Goal: Task Accomplishment & Management: Manage account settings

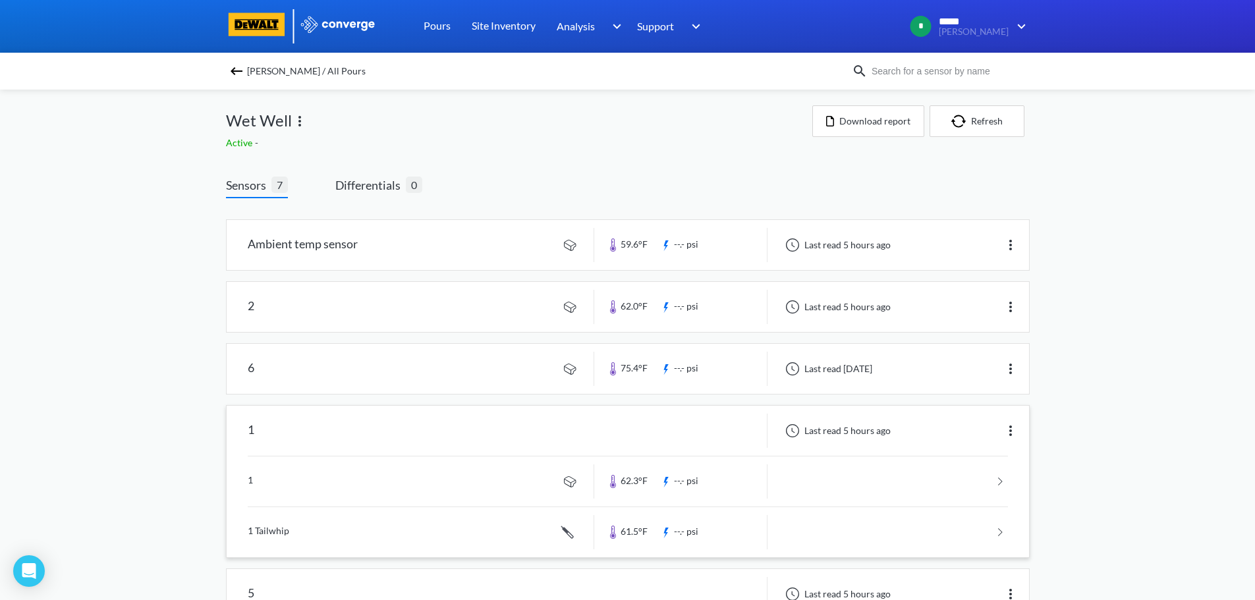
click at [346, 482] on link at bounding box center [628, 482] width 760 height 50
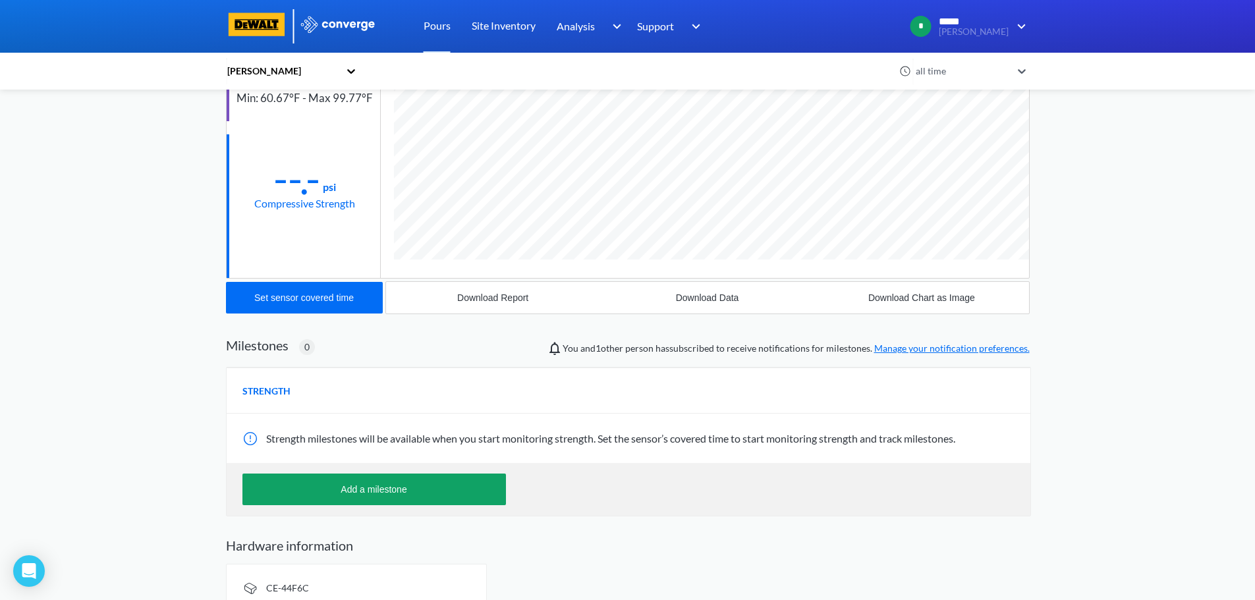
scroll to position [213, 0]
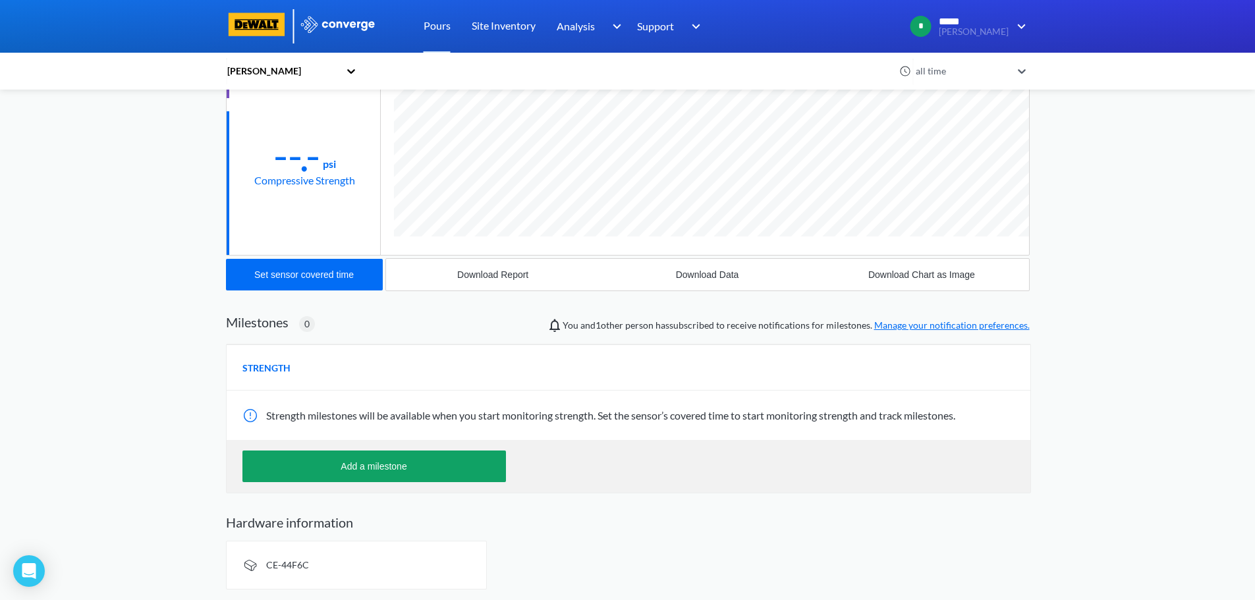
click at [243, 416] on div at bounding box center [251, 416] width 18 height 16
click at [247, 414] on div at bounding box center [251, 416] width 18 height 16
click at [250, 414] on div at bounding box center [251, 416] width 18 height 16
click at [250, 415] on div at bounding box center [251, 416] width 18 height 16
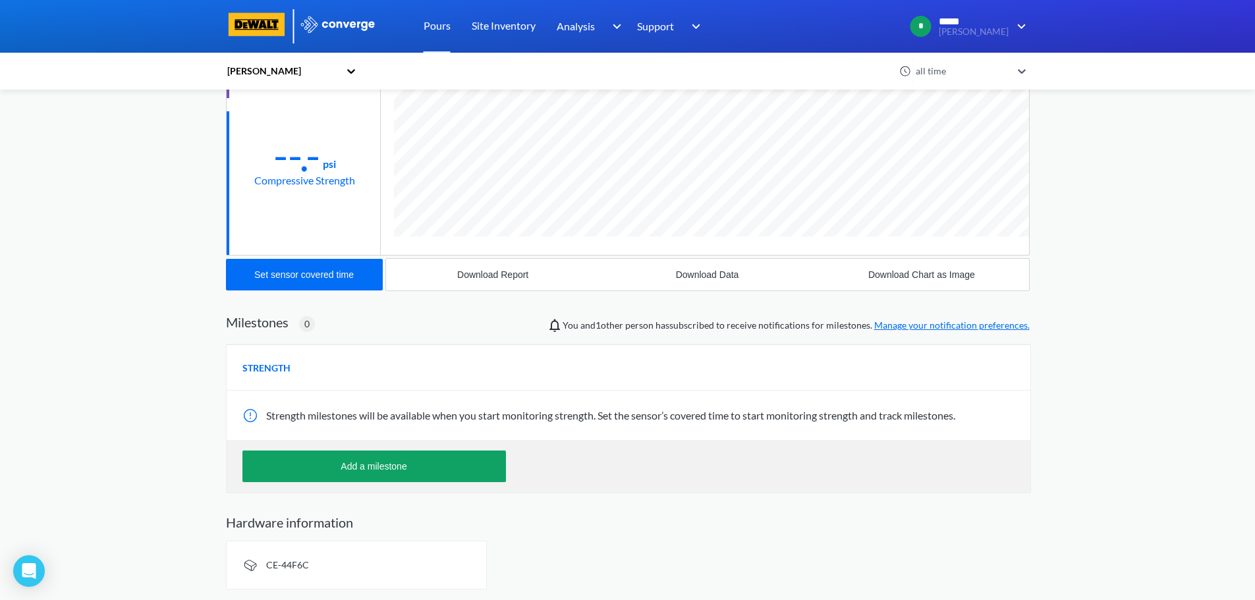
click at [250, 415] on div at bounding box center [251, 416] width 18 height 16
click at [663, 418] on span "Strength milestones will be available when you start monitoring strength. Set t…" at bounding box center [610, 415] width 689 height 13
drag, startPoint x: 681, startPoint y: 422, endPoint x: 658, endPoint y: 435, distance: 26.2
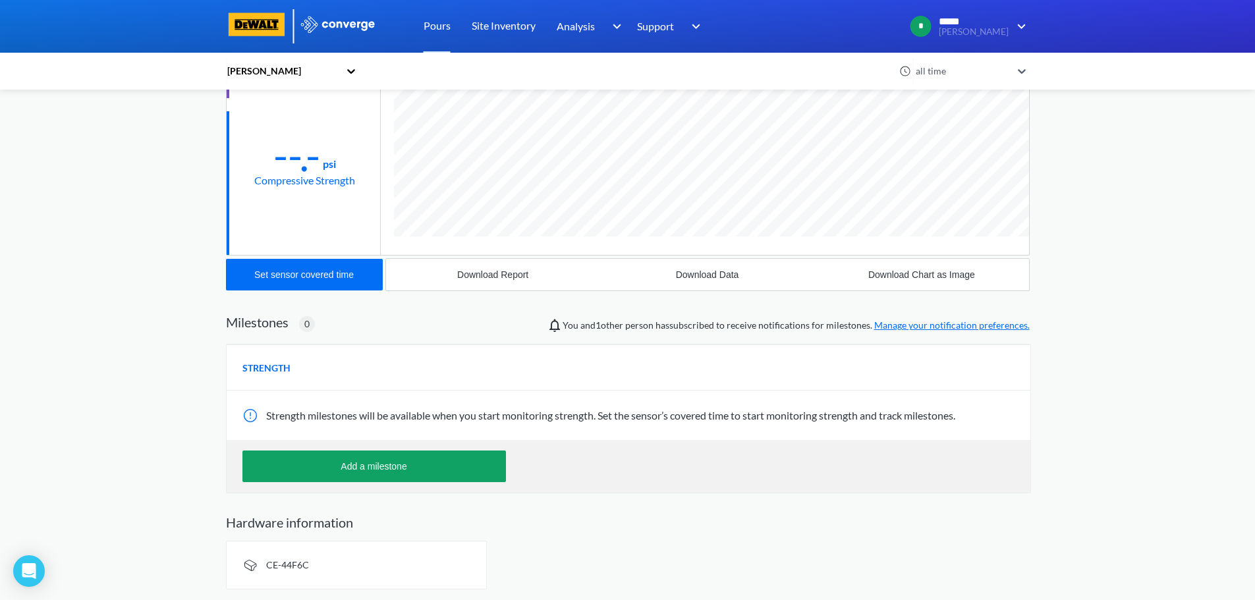
drag, startPoint x: 658, startPoint y: 435, endPoint x: 669, endPoint y: 406, distance: 31.1
drag, startPoint x: 669, startPoint y: 406, endPoint x: 149, endPoint y: 394, distance: 520.0
click at [149, 394] on div "MENU Hazeltine Pours Site Inventory Analysis BIM Support Online Help Guide +44 …" at bounding box center [627, 193] width 1255 height 813
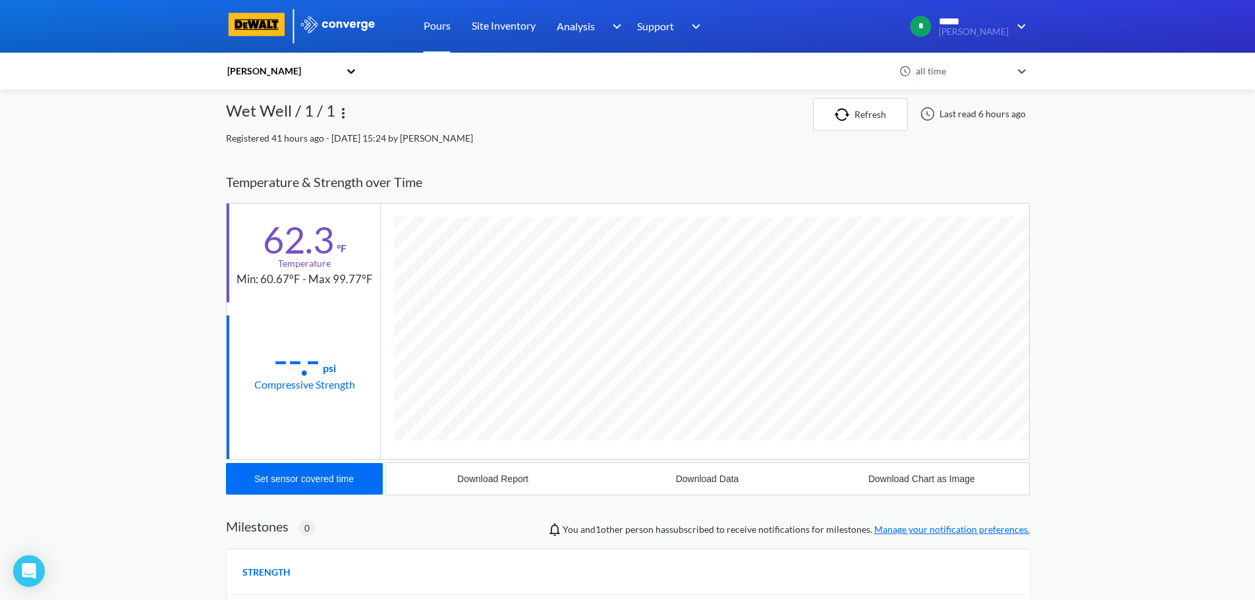
scroll to position [0, 0]
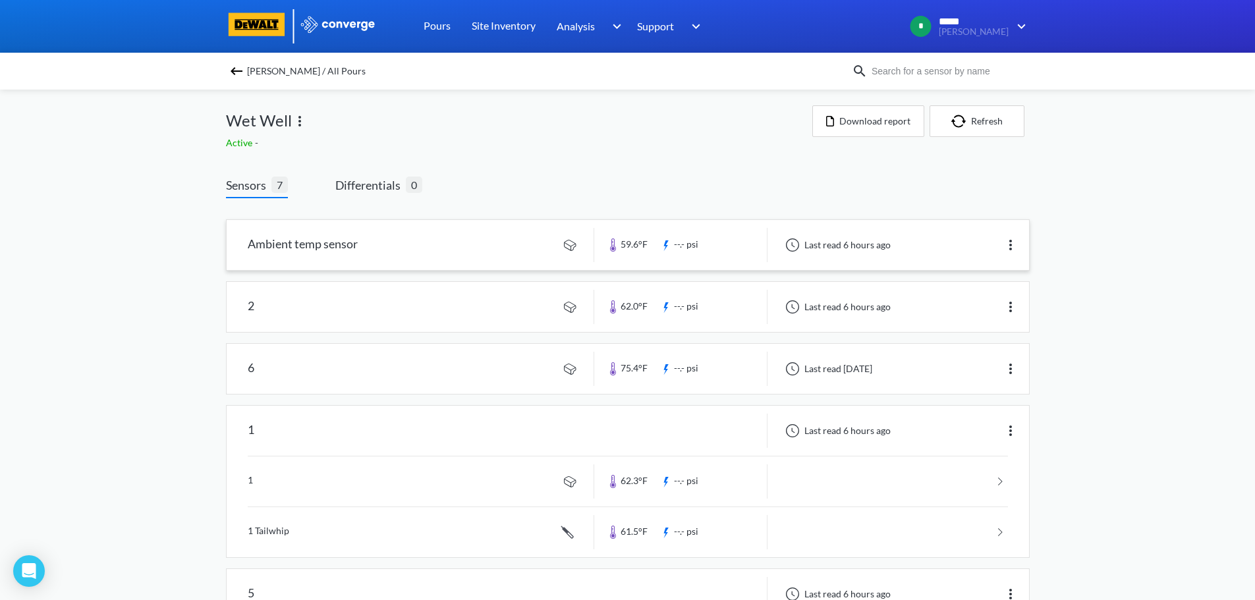
click at [316, 242] on link at bounding box center [628, 245] width 802 height 50
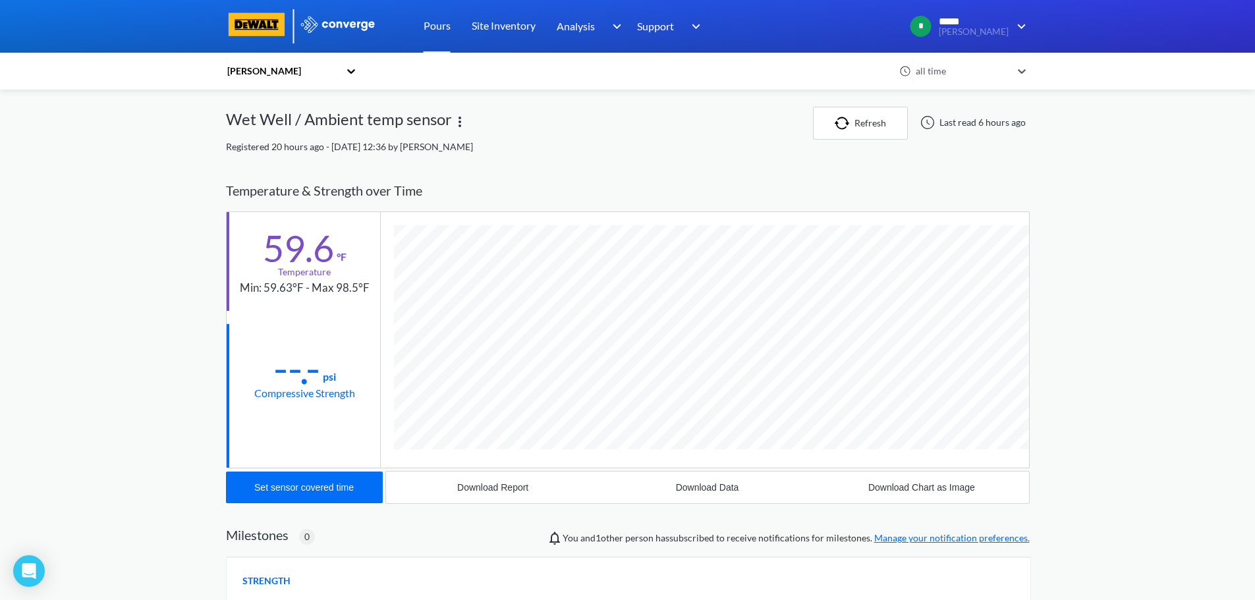
scroll to position [696, 804]
click at [312, 493] on button "Set sensor covered time" at bounding box center [304, 488] width 157 height 32
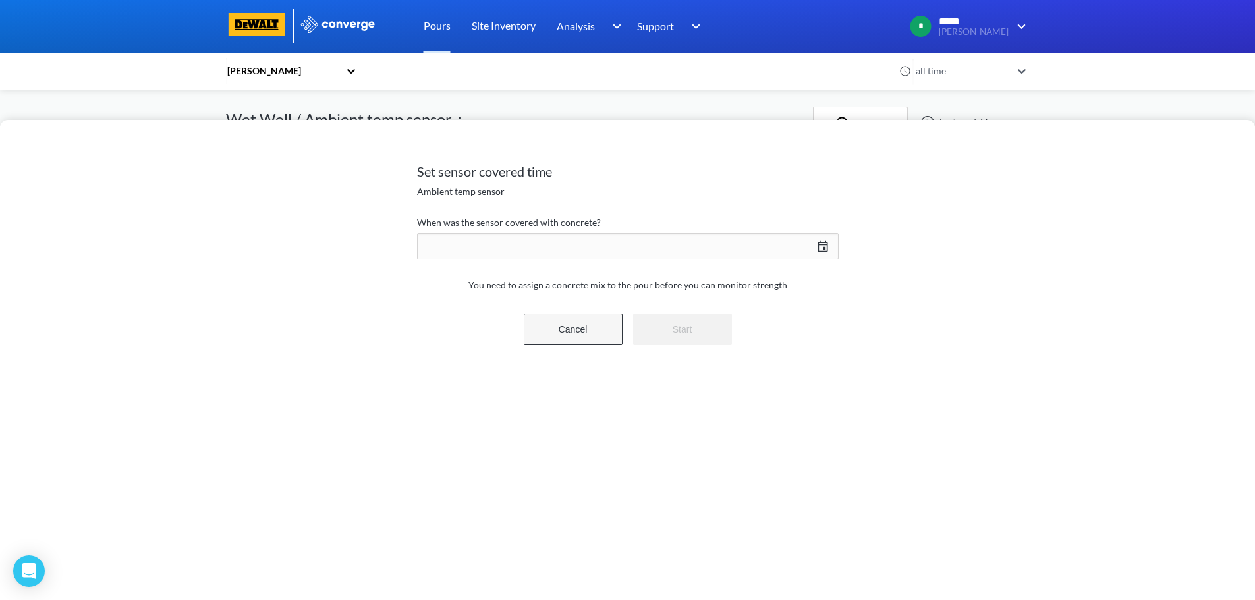
click at [557, 331] on button "Cancel" at bounding box center [573, 330] width 99 height 32
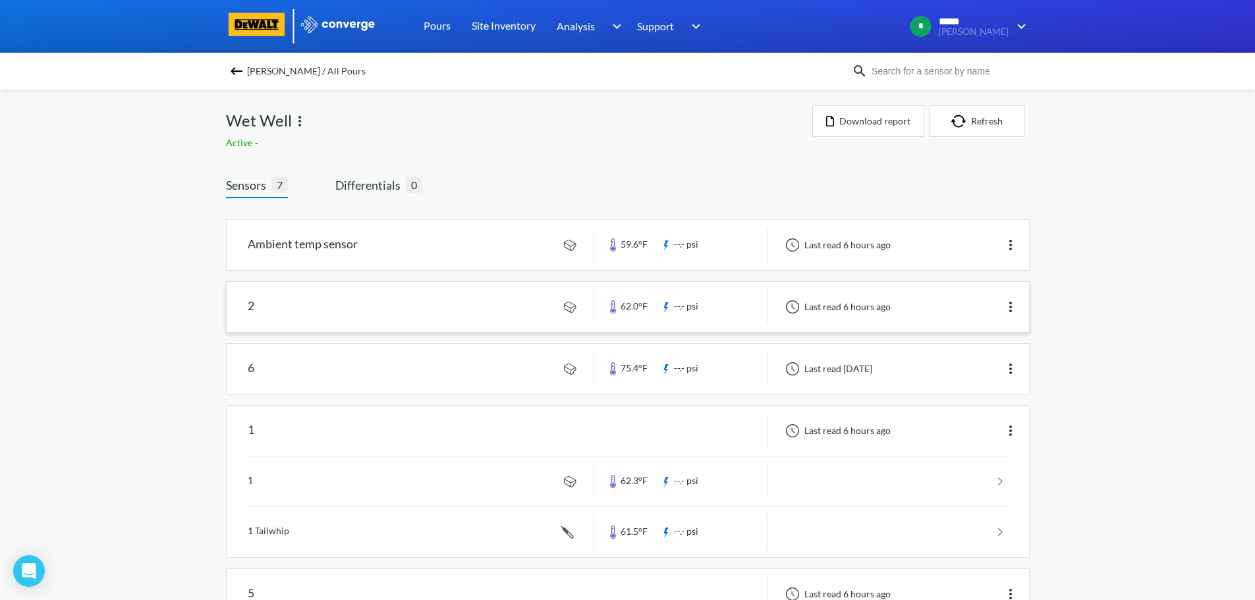
click at [364, 318] on link at bounding box center [628, 307] width 802 height 50
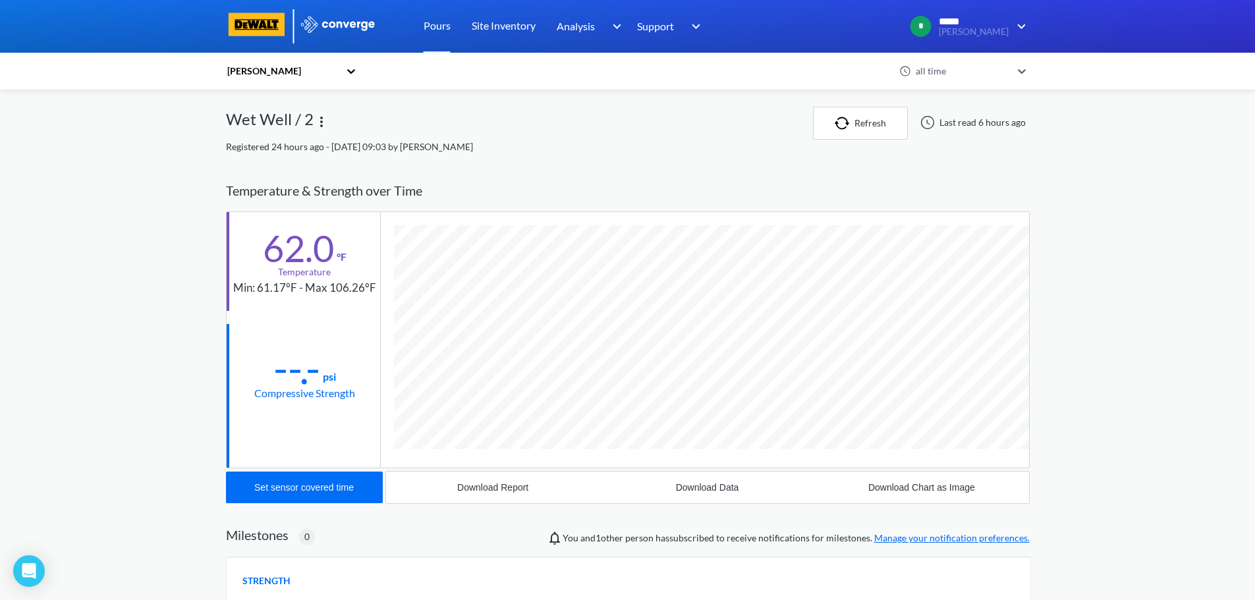
scroll to position [696, 804]
click at [311, 494] on button "Set sensor covered time" at bounding box center [304, 488] width 157 height 32
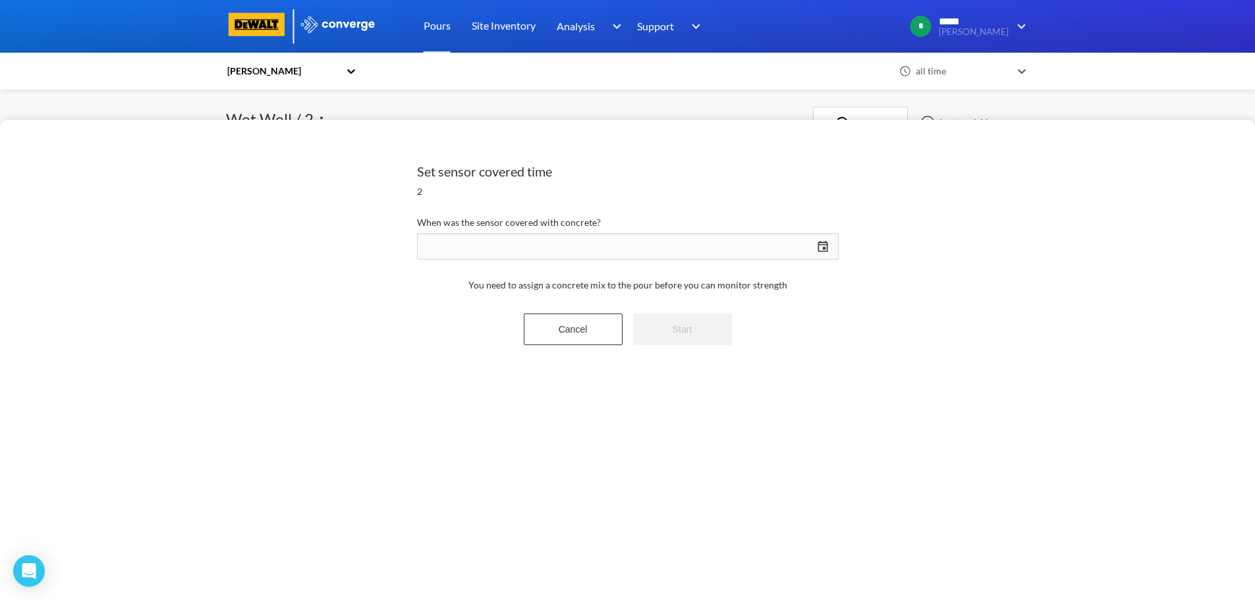
click at [825, 248] on div "08/28/2025 Press the down arrow key to interact with the calendar and select a …" at bounding box center [628, 247] width 422 height 32
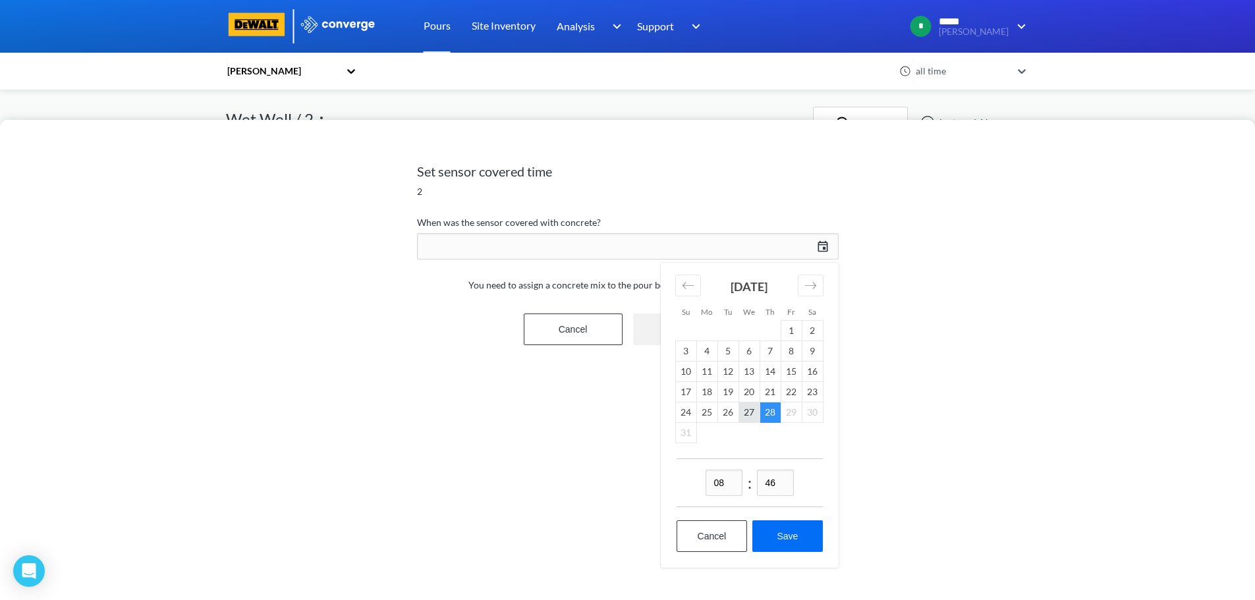
click at [753, 413] on td "27" at bounding box center [749, 413] width 21 height 20
click at [731, 486] on input "08" at bounding box center [724, 483] width 37 height 26
type input "02"
click at [779, 485] on input "46" at bounding box center [775, 483] width 37 height 26
type input "00"
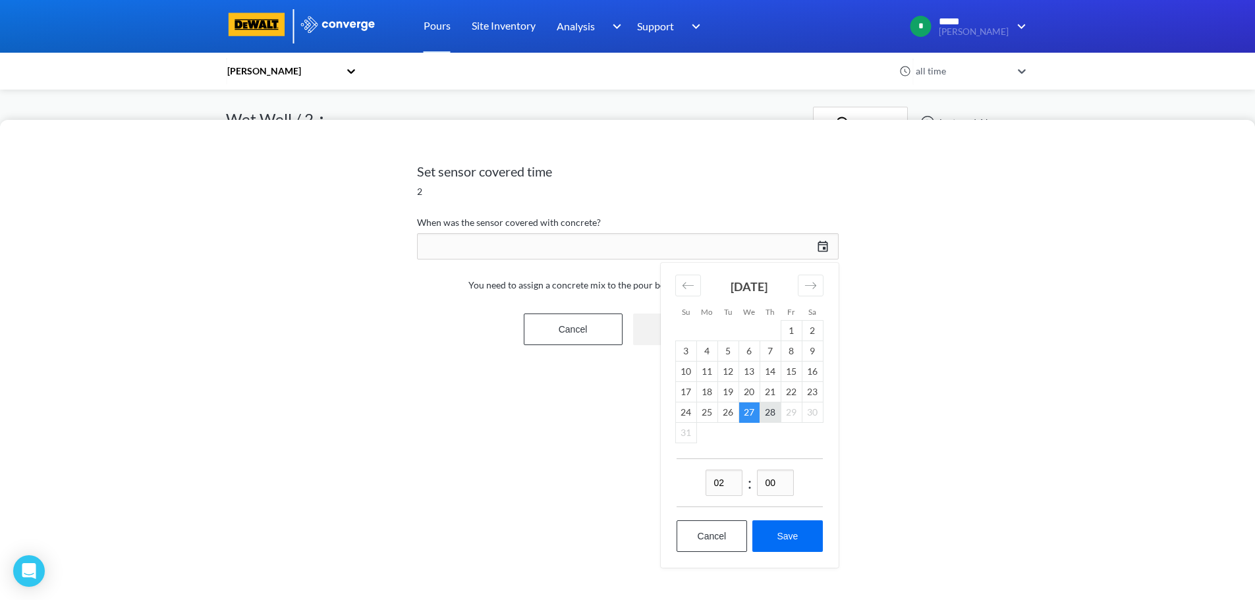
click at [771, 411] on td "28" at bounding box center [770, 413] width 21 height 20
click at [788, 534] on button "Save" at bounding box center [787, 536] width 70 height 32
type input "02:00, 28th of August"
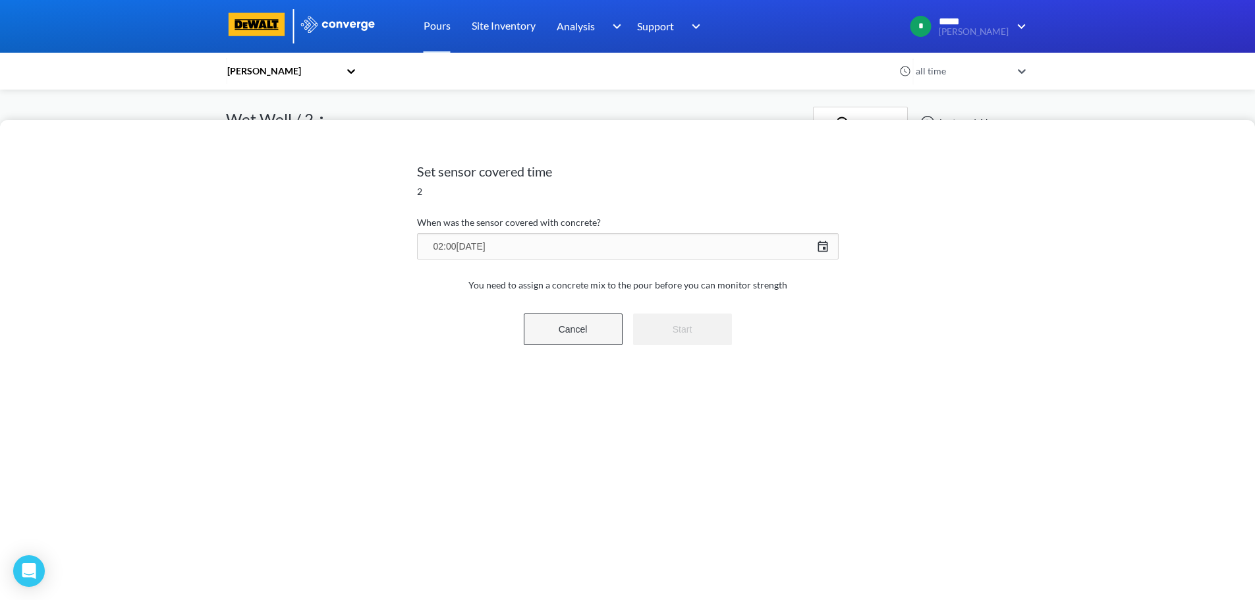
click at [589, 332] on button "Cancel" at bounding box center [573, 330] width 99 height 32
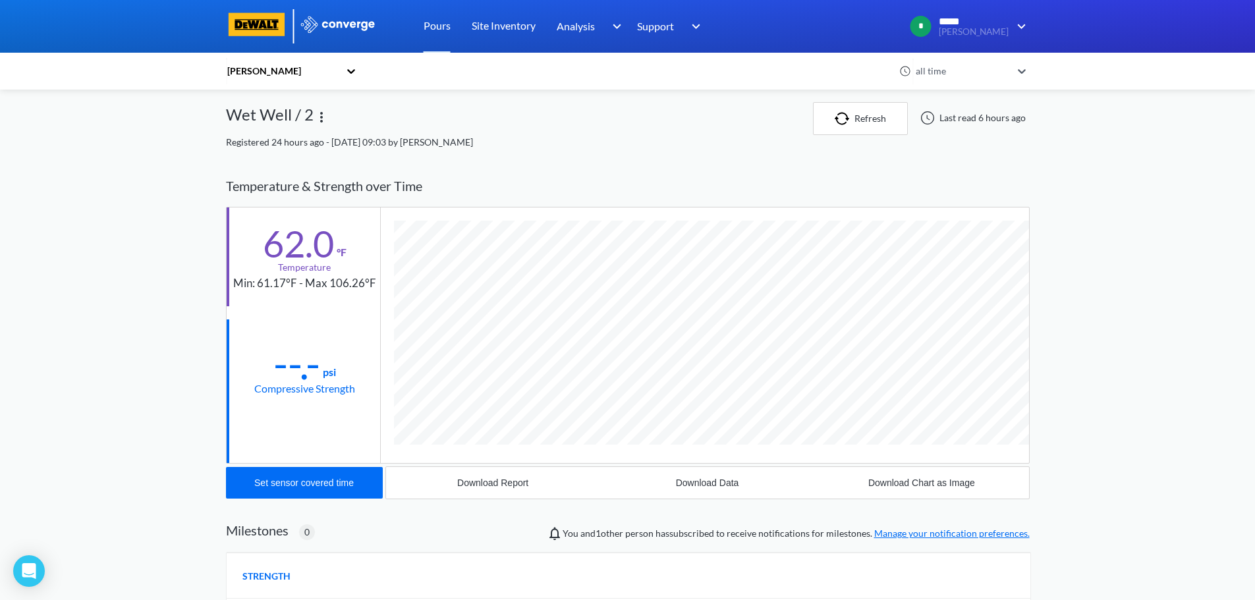
scroll to position [0, 0]
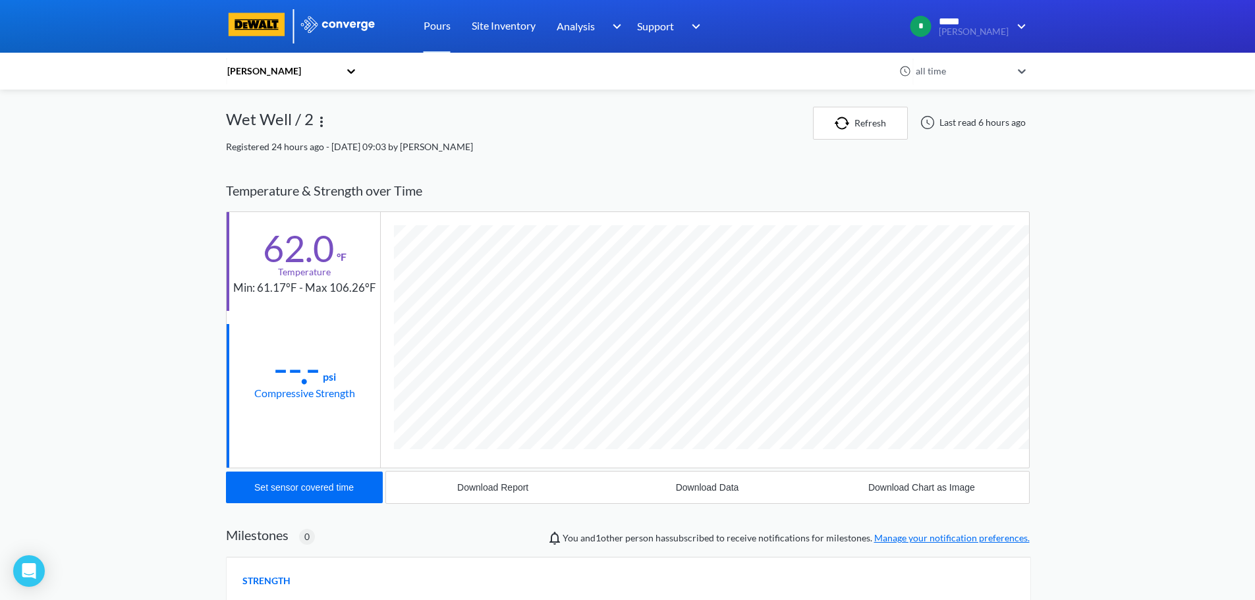
click at [0, 0] on link "Site Settings" at bounding box center [0, 0] width 0 height 0
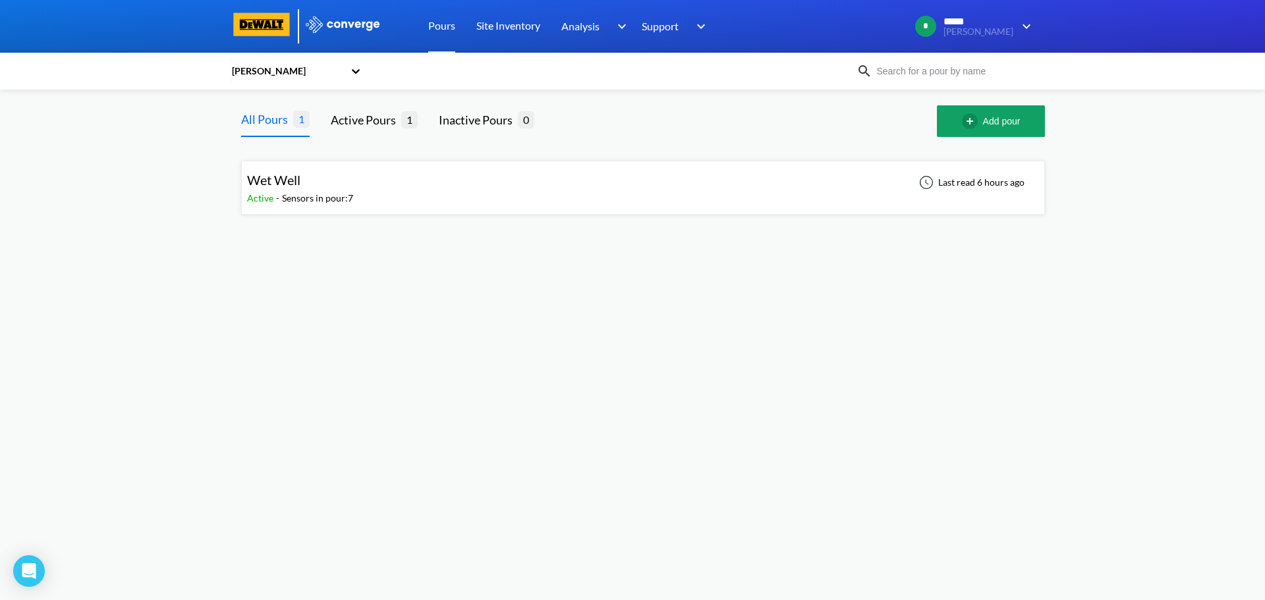
click at [362, 188] on div "Wet Well Active - Sensors in pour: 7 Last read 6 hours ago" at bounding box center [643, 188] width 792 height 42
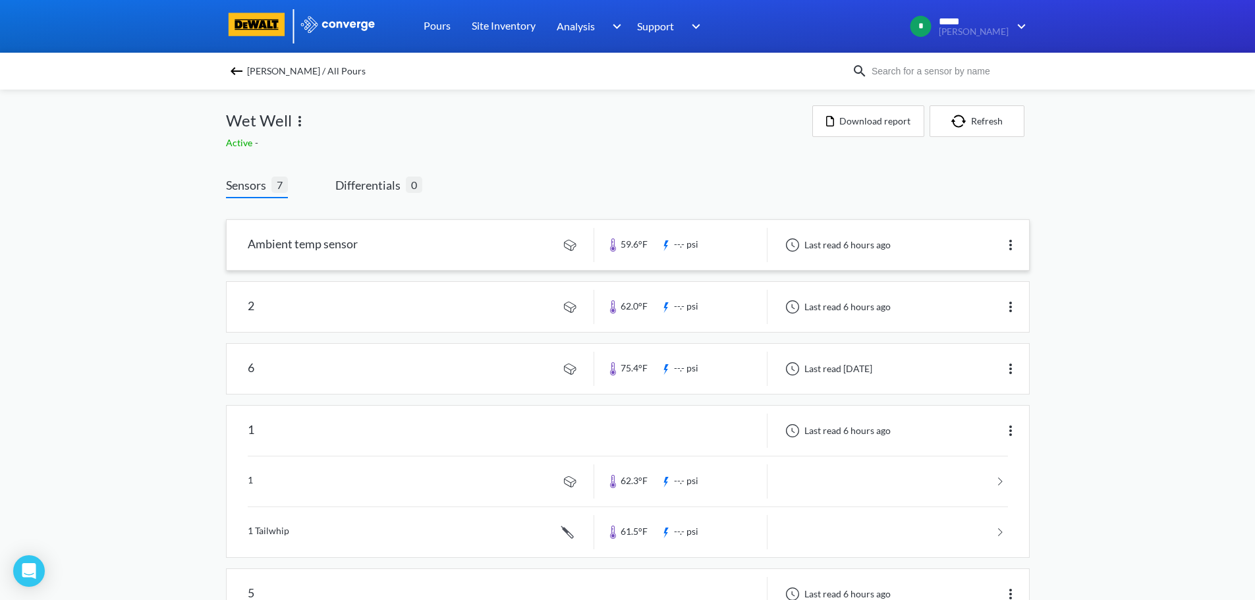
click at [1008, 244] on img at bounding box center [1011, 245] width 16 height 16
click at [955, 248] on div "Edit" at bounding box center [976, 245] width 84 height 25
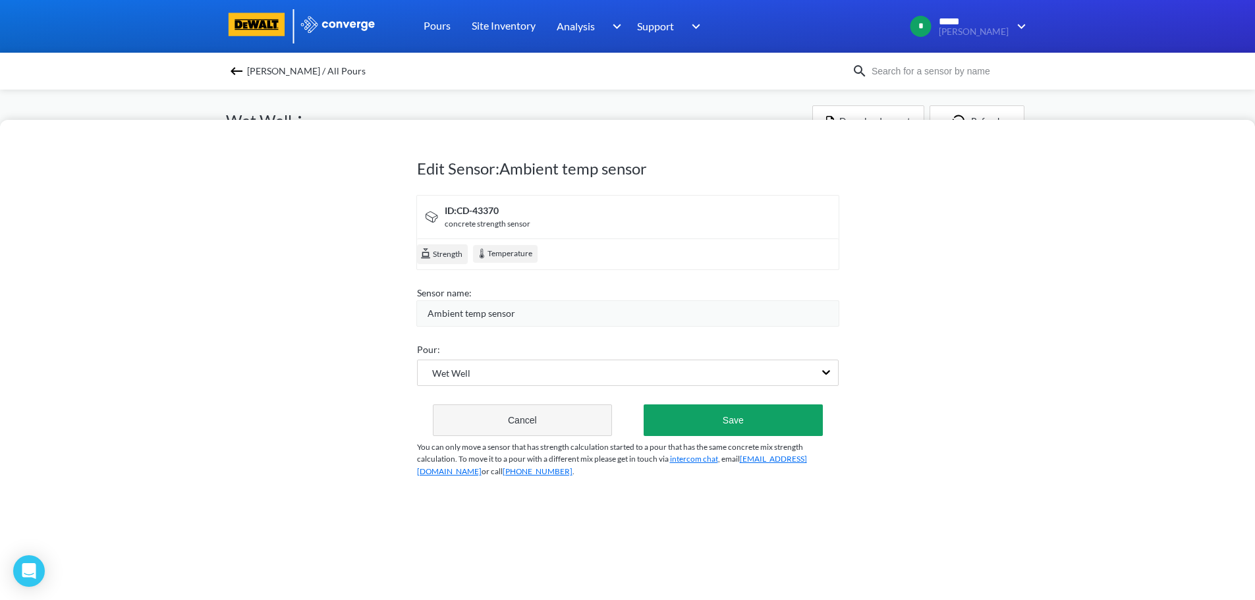
click at [538, 418] on button "Cancel" at bounding box center [523, 421] width 180 height 32
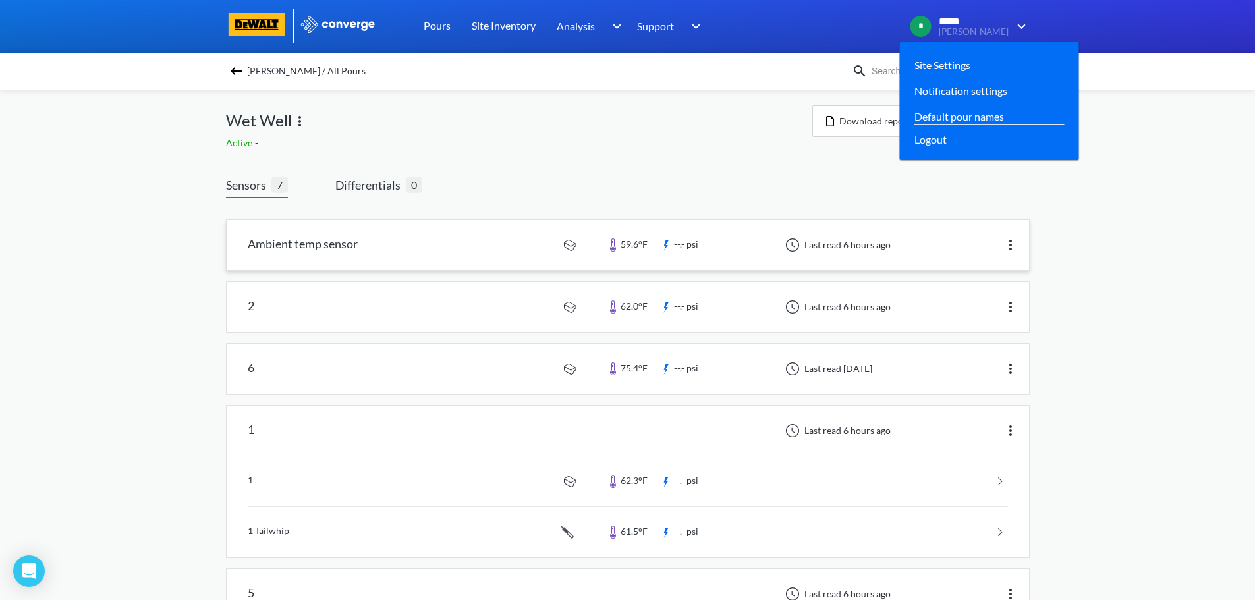
click at [1021, 24] on img at bounding box center [1019, 26] width 21 height 16
click at [984, 91] on link "Notification settings" at bounding box center [960, 90] width 93 height 16
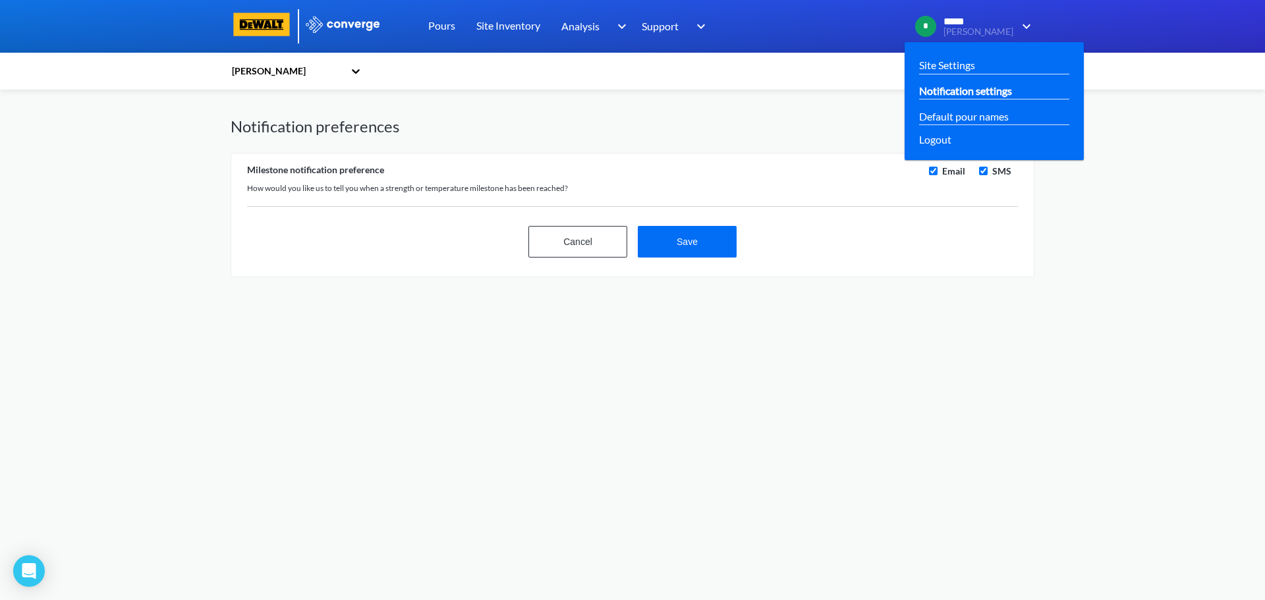
checkbox input "true"
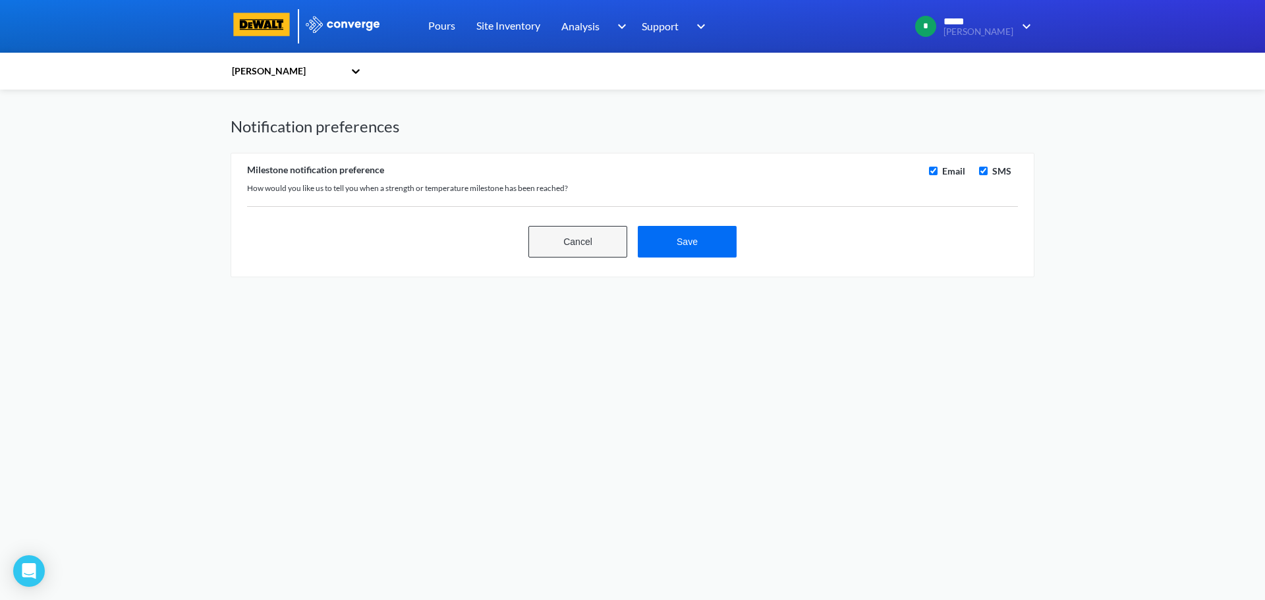
click at [577, 244] on button "Cancel" at bounding box center [577, 242] width 99 height 32
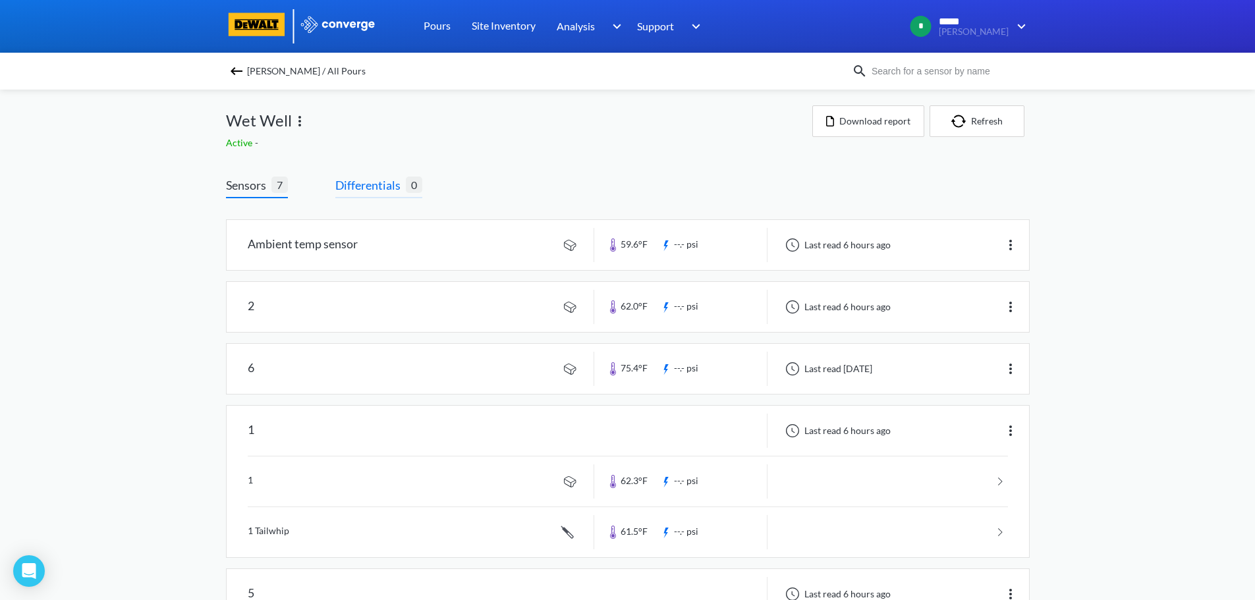
click at [383, 195] on span "Differentials 0" at bounding box center [378, 187] width 87 height 22
click at [374, 190] on span "Differentials" at bounding box center [370, 185] width 70 height 18
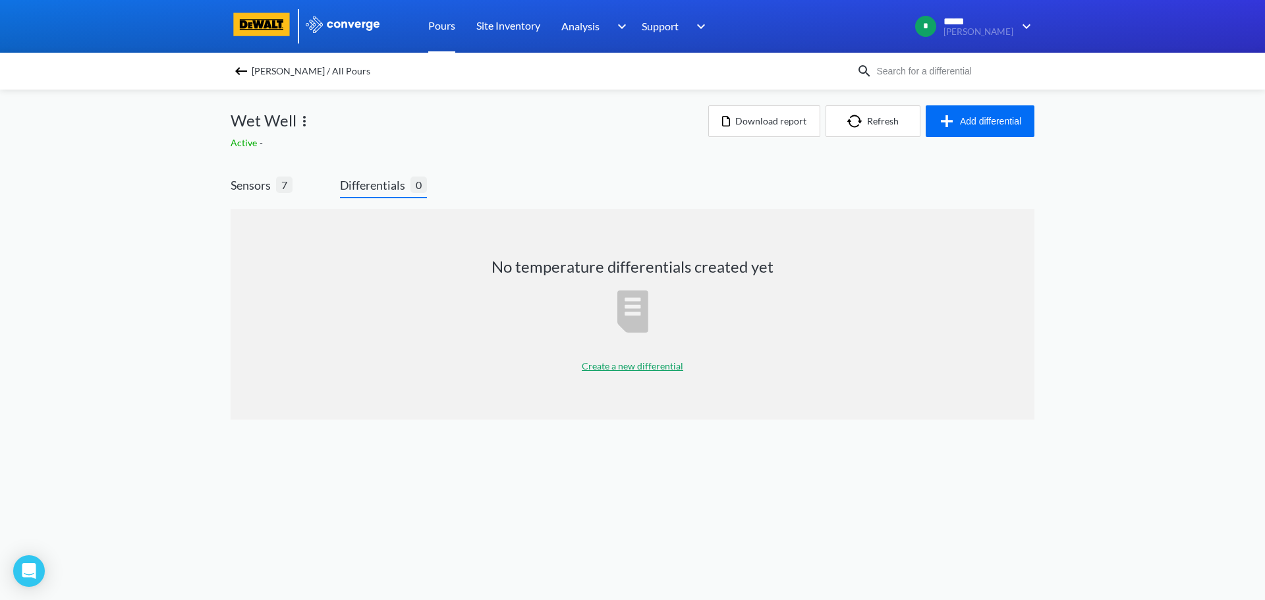
click at [443, 25] on link "Pours" at bounding box center [441, 26] width 27 height 53
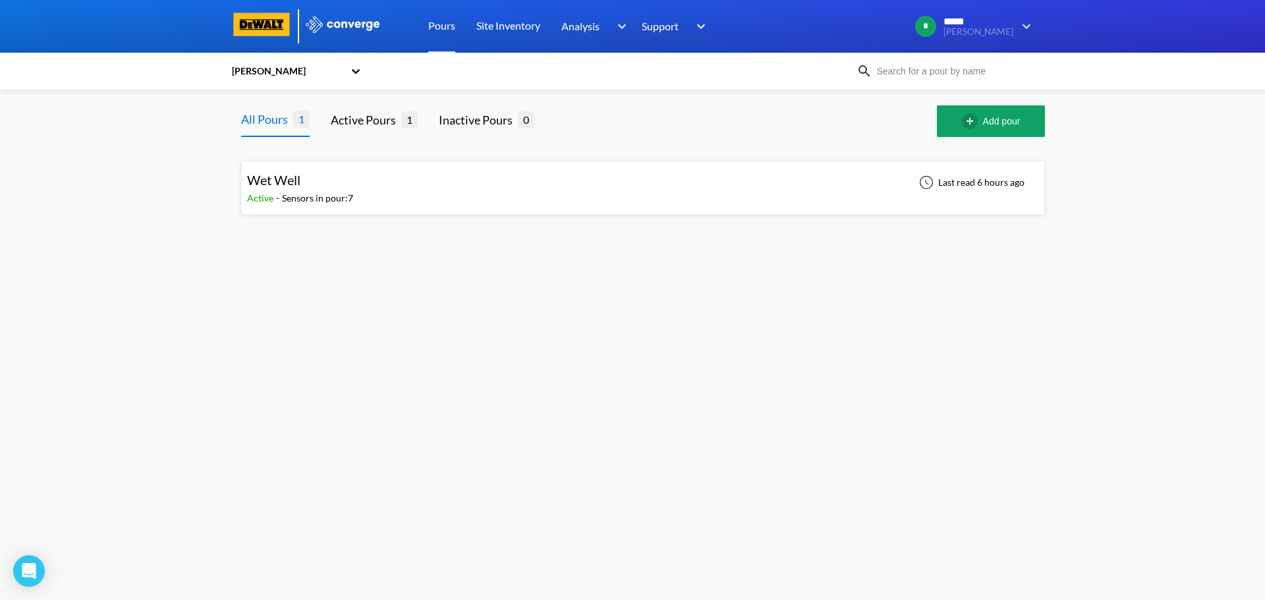
drag, startPoint x: 432, startPoint y: 196, endPoint x: 931, endPoint y: 256, distance: 502.3
click at [931, 256] on body "Sorry, this feature is not available in the demo OK MENU Hazeltine Pours Site I…" at bounding box center [632, 300] width 1265 height 600
click at [964, 192] on div "Last read 6 hours ago" at bounding box center [974, 188] width 130 height 32
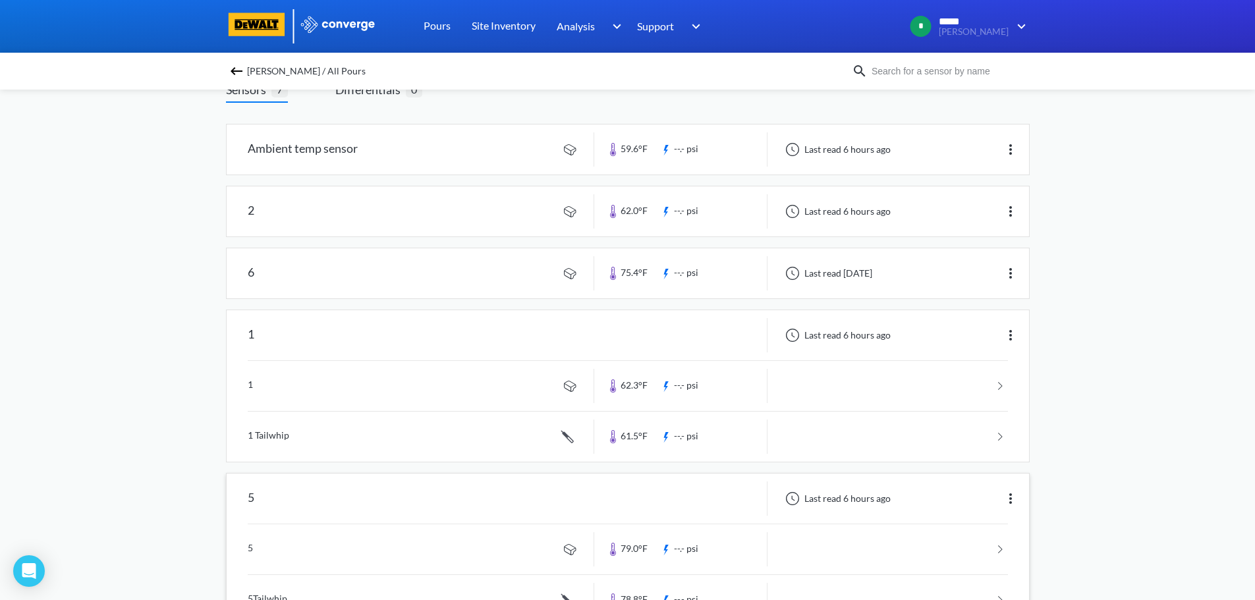
scroll to position [66, 0]
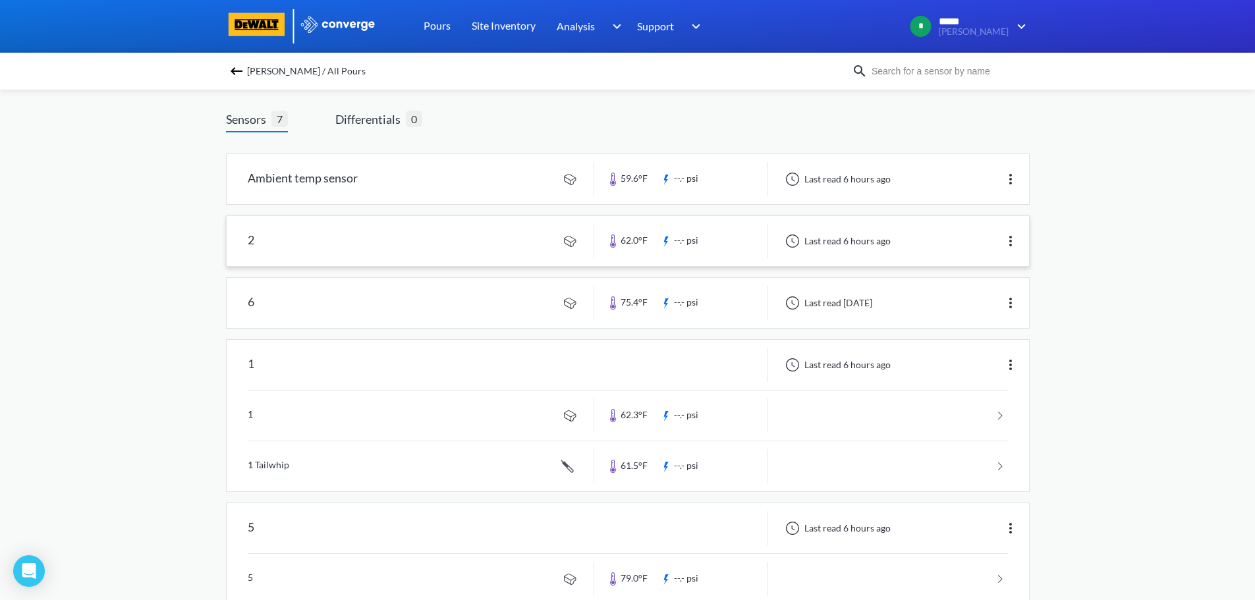
click at [340, 248] on link at bounding box center [628, 241] width 802 height 50
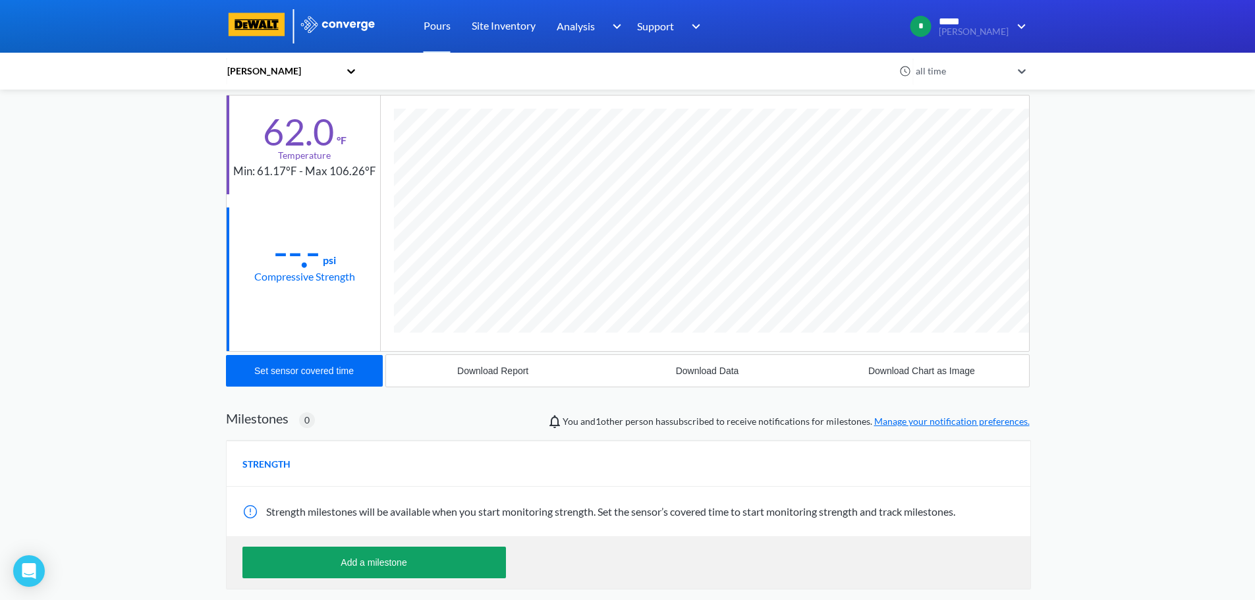
scroll to position [132, 0]
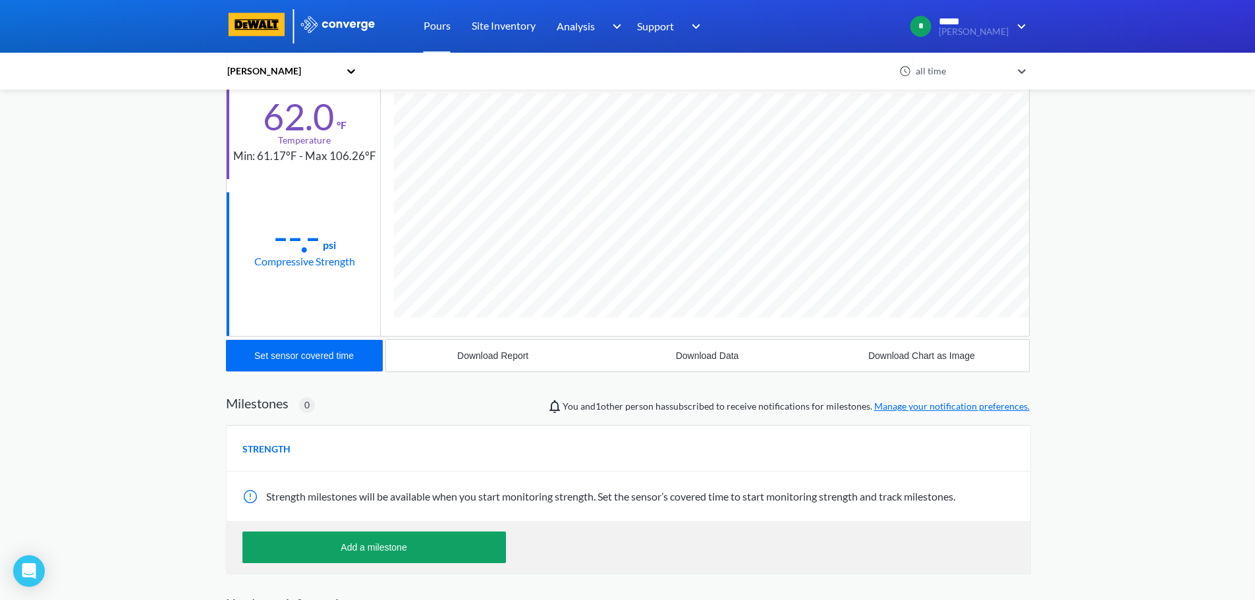
click at [249, 494] on div at bounding box center [251, 497] width 18 height 16
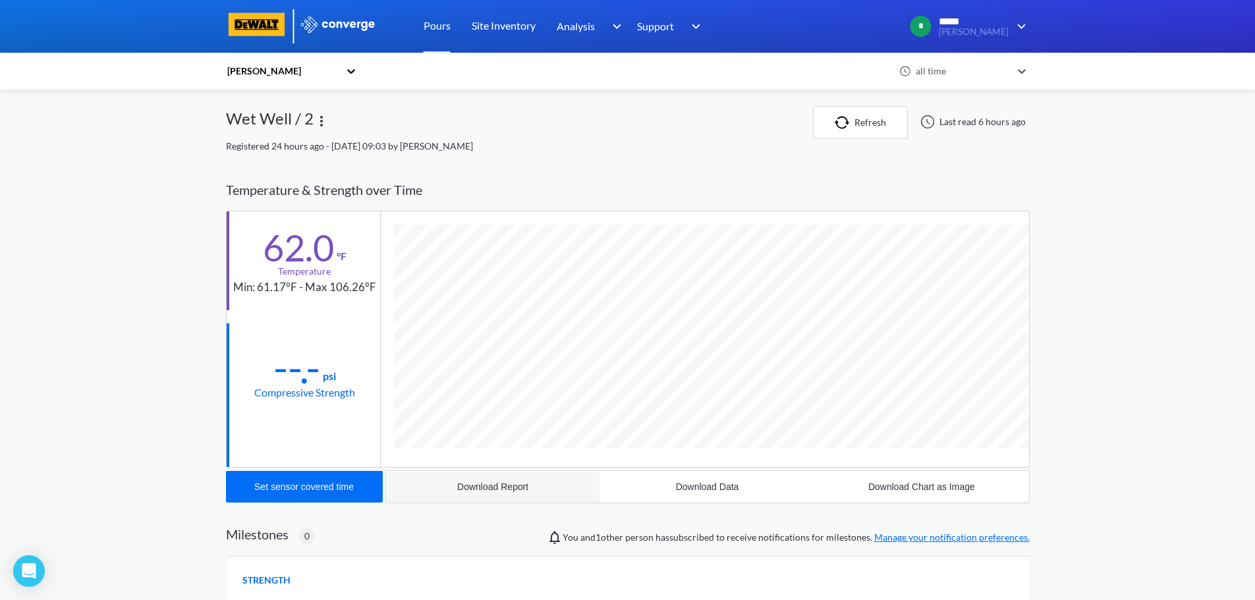
scroll to position [0, 0]
click at [321, 126] on img at bounding box center [322, 122] width 16 height 16
click at [435, 109] on div "Wet Well / 2 Edit" at bounding box center [519, 123] width 587 height 33
click at [286, 314] on div "62.0 °F Temperature Min: 61.17°F - Max 106.26°F --.- psi Compressive Strength" at bounding box center [304, 340] width 154 height 256
click at [302, 254] on div "62.0" at bounding box center [298, 248] width 71 height 33
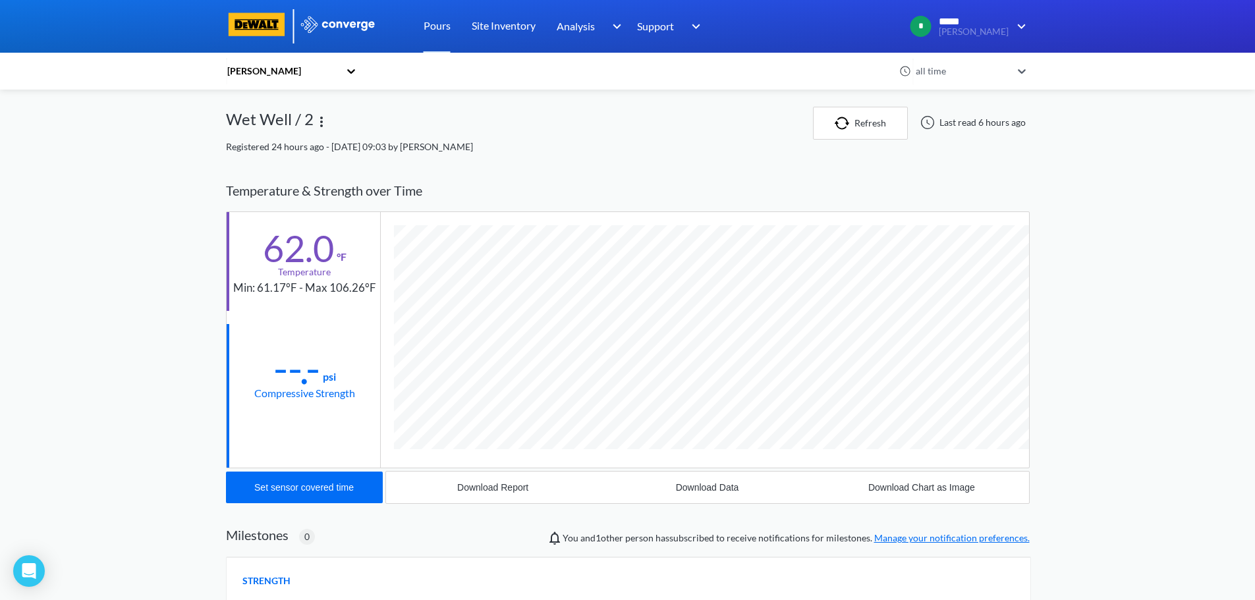
click at [1027, 72] on icon at bounding box center [1021, 71] width 13 height 13
click at [1107, 196] on div "MENU Hazeltine Pours Site Inventory Analysis BIM Support Online Help Guide +44 …" at bounding box center [627, 406] width 1255 height 813
click at [355, 72] on icon at bounding box center [351, 71] width 8 height 5
click at [704, 144] on div "Registered 24 hours ago - Aug 27th, 2025, 09:03 by Rob" at bounding box center [628, 147] width 804 height 14
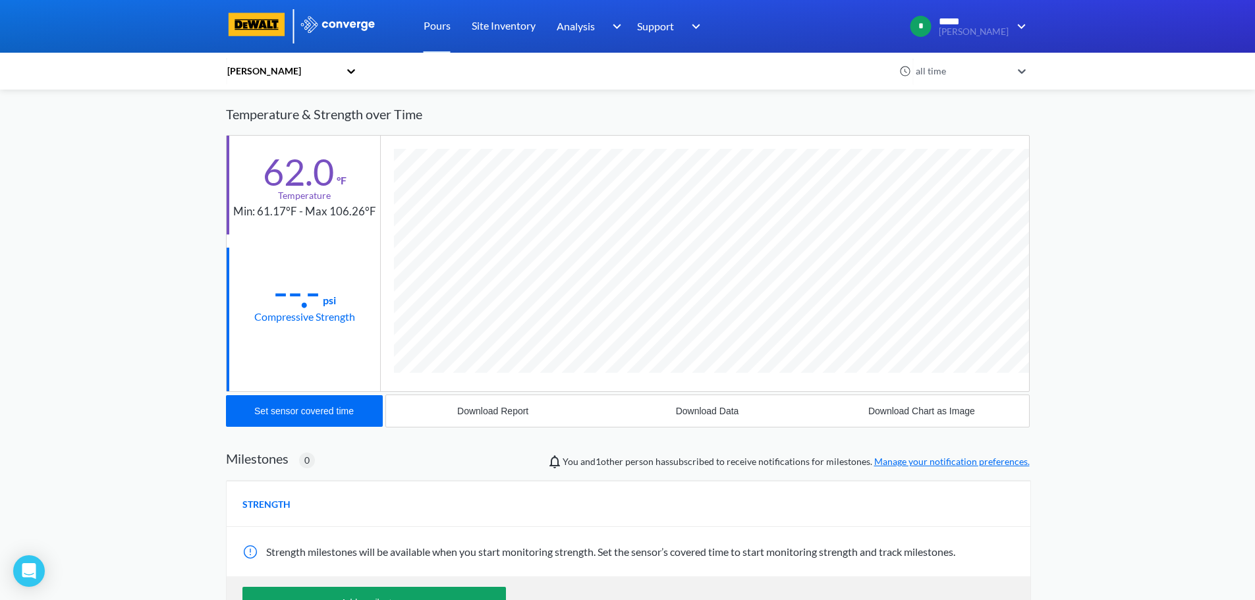
scroll to position [213, 0]
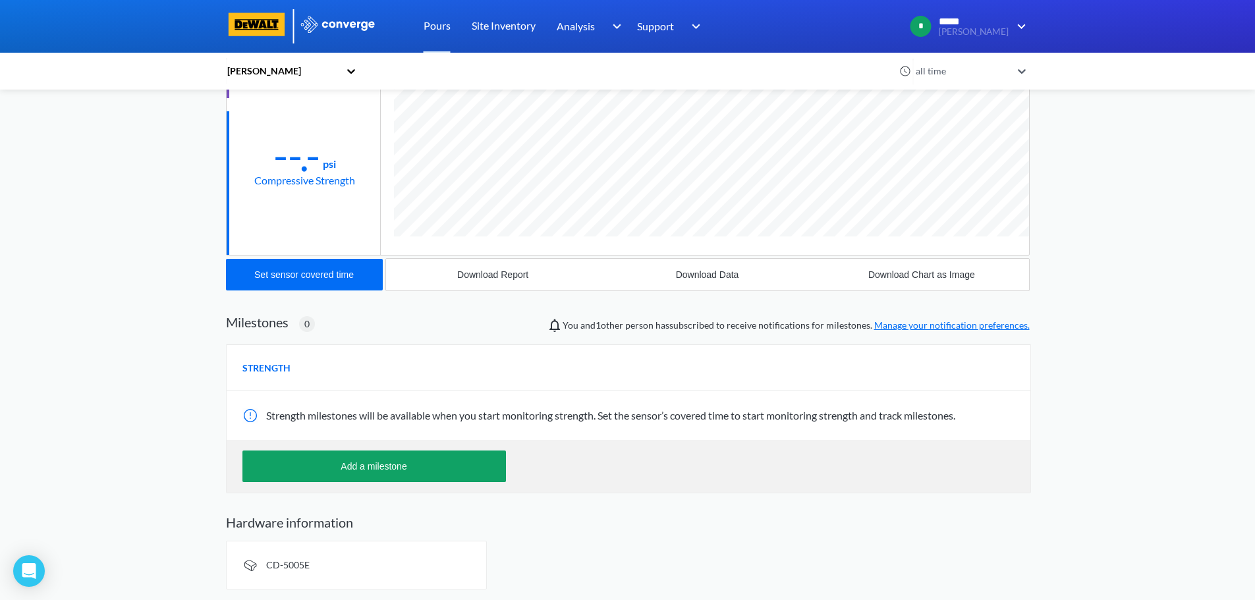
click at [262, 366] on span "STRENGTH" at bounding box center [266, 368] width 48 height 14
click at [246, 414] on div at bounding box center [251, 416] width 18 height 16
click at [355, 467] on button "Add a milestone" at bounding box center [374, 467] width 264 height 32
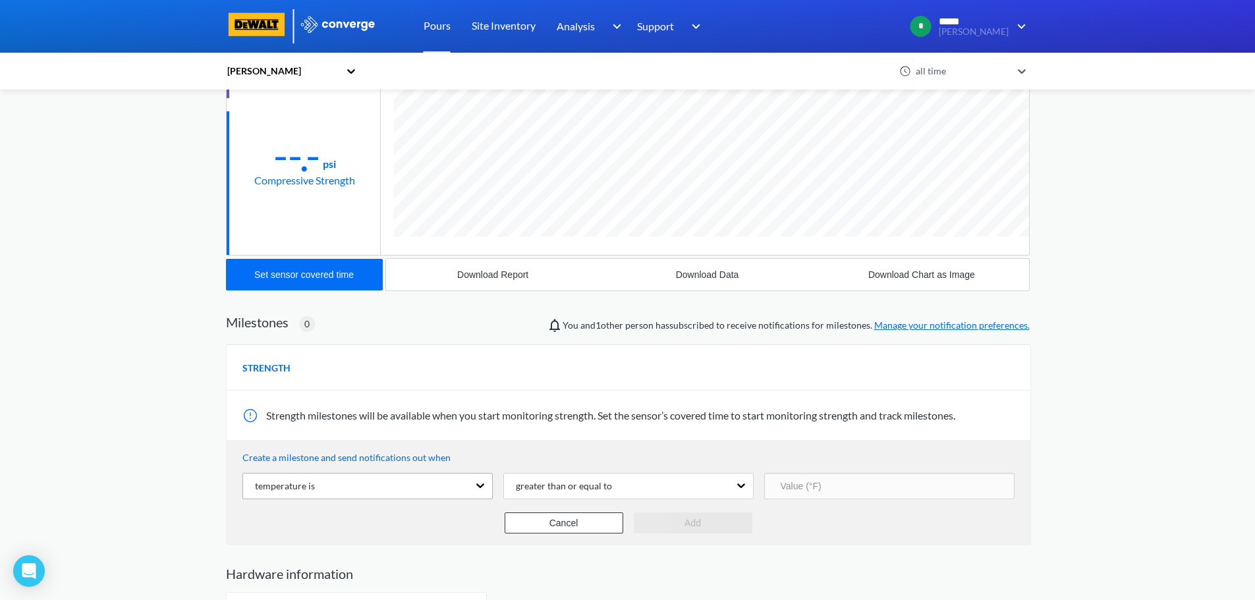
scroll to position [264, 0]
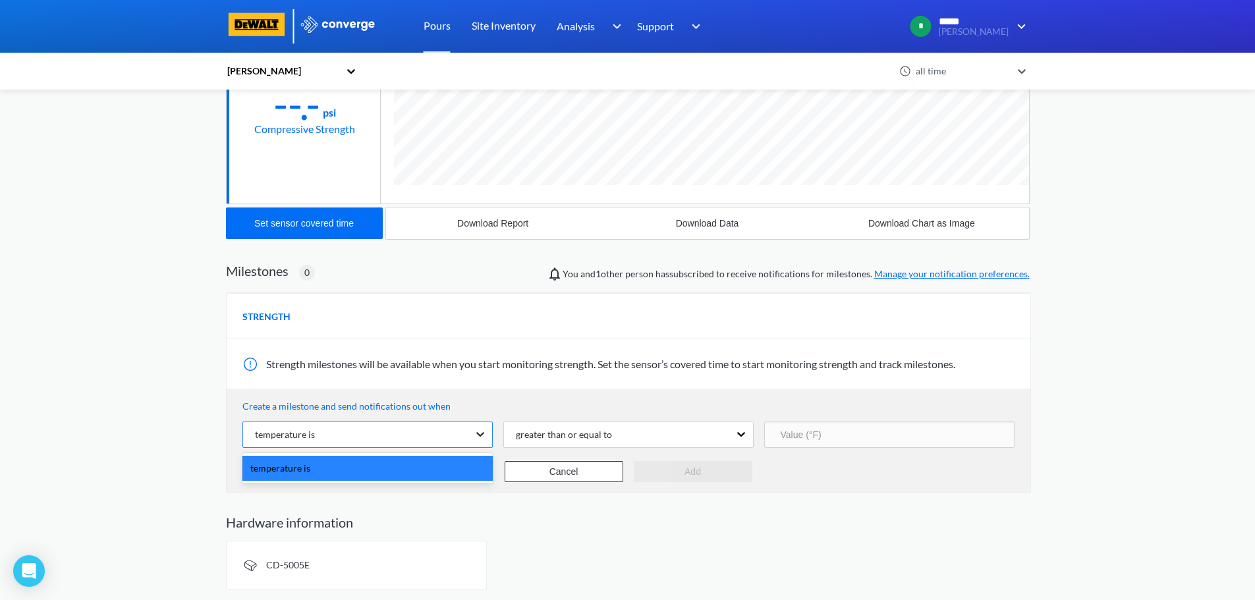
click at [482, 437] on icon at bounding box center [480, 434] width 13 height 13
click at [485, 508] on div "Hazeltine all time Wet Well / 2 Refresh Last read 6 hours ago Registered 24 hou…" at bounding box center [628, 216] width 804 height 747
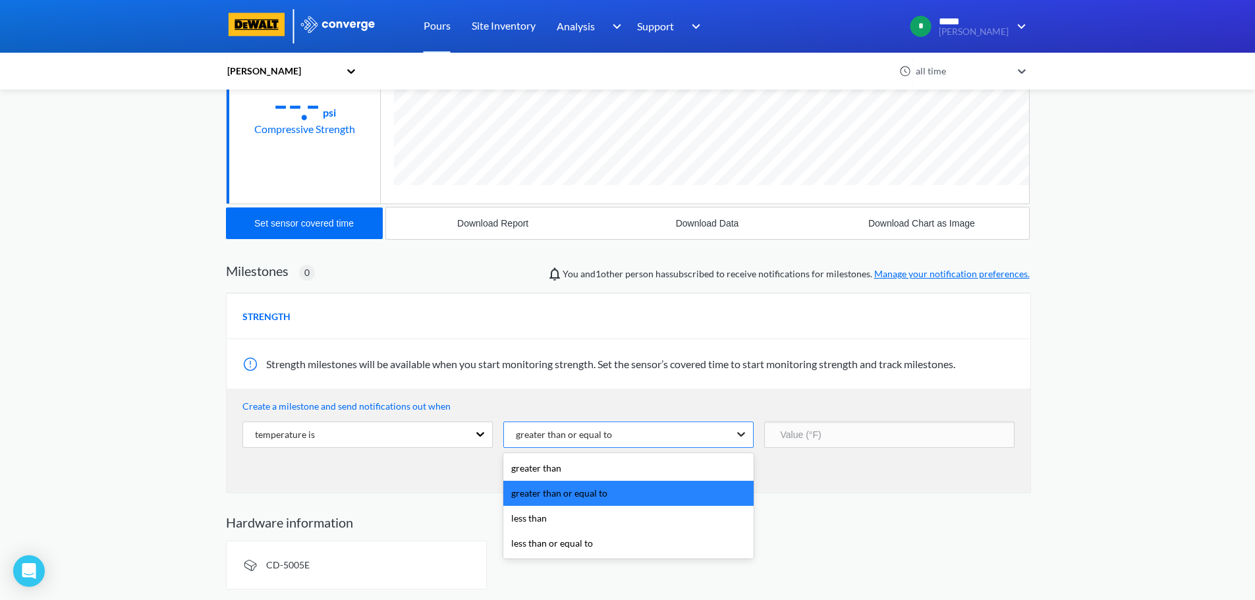
click at [747, 433] on icon at bounding box center [741, 434] width 13 height 13
click at [835, 535] on div "Hardware information CD-5005E" at bounding box center [628, 552] width 804 height 75
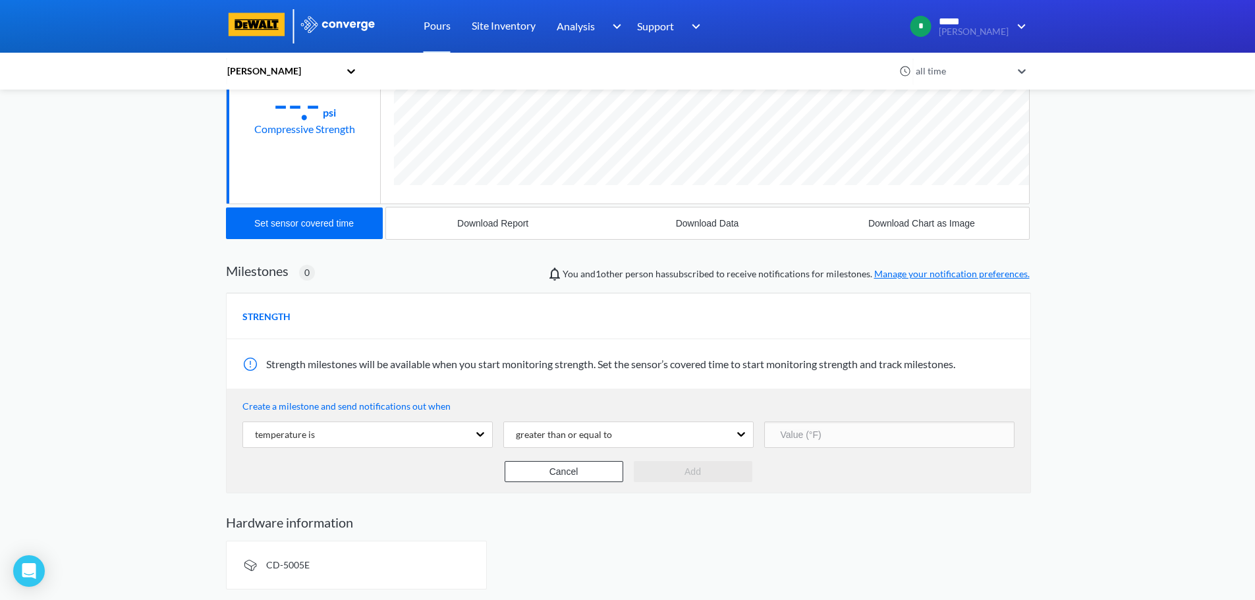
click at [791, 437] on input "number" at bounding box center [889, 435] width 250 height 26
click at [633, 543] on div "CD-5005E" at bounding box center [628, 565] width 804 height 49
click at [312, 571] on div "CD-5005E" at bounding box center [356, 565] width 261 height 49
click at [570, 474] on button "Cancel" at bounding box center [564, 471] width 119 height 21
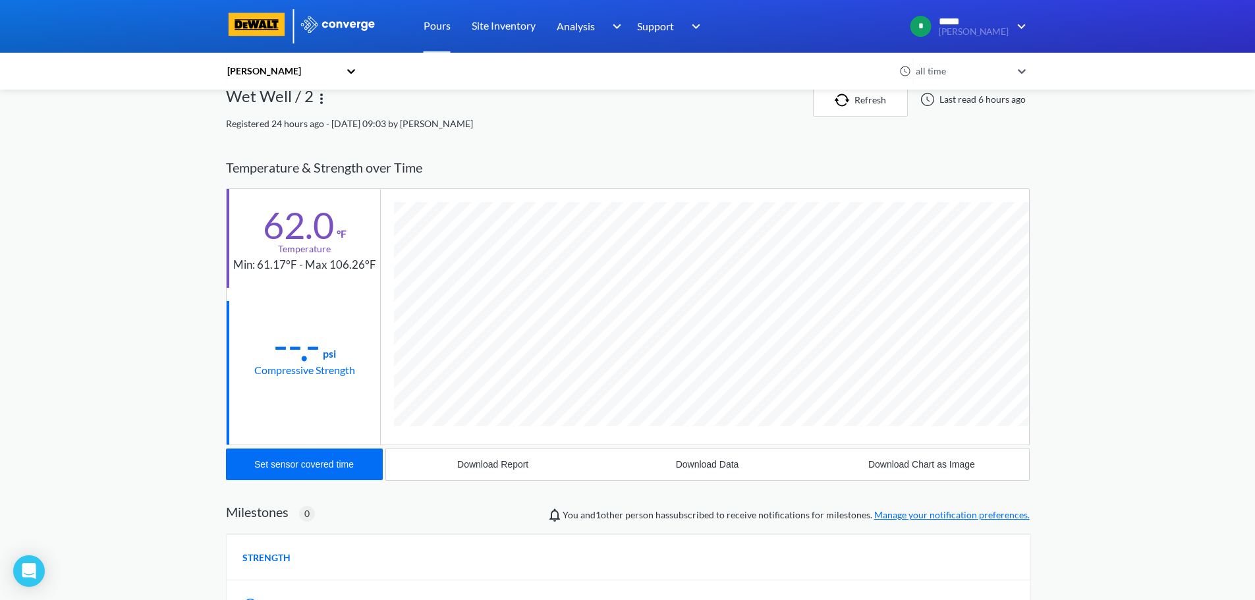
scroll to position [0, 0]
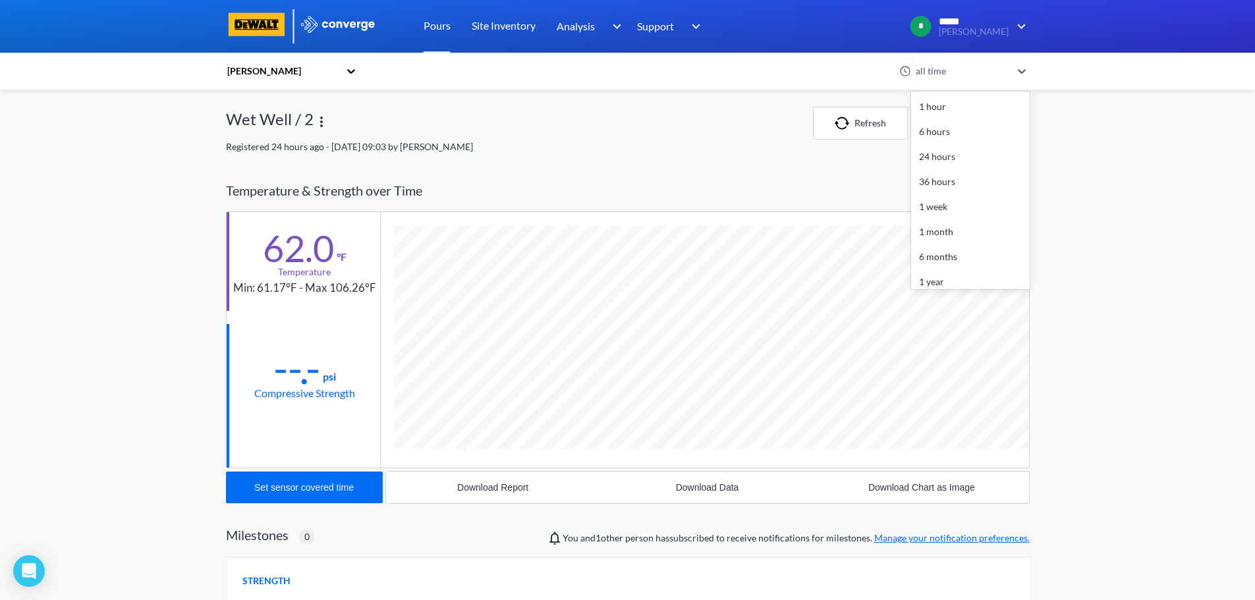
click at [1027, 70] on icon at bounding box center [1021, 71] width 13 height 13
click at [1065, 150] on div "MENU Hazeltine Pours Site Inventory Analysis BIM Support Online Help Guide +44 …" at bounding box center [627, 406] width 1255 height 813
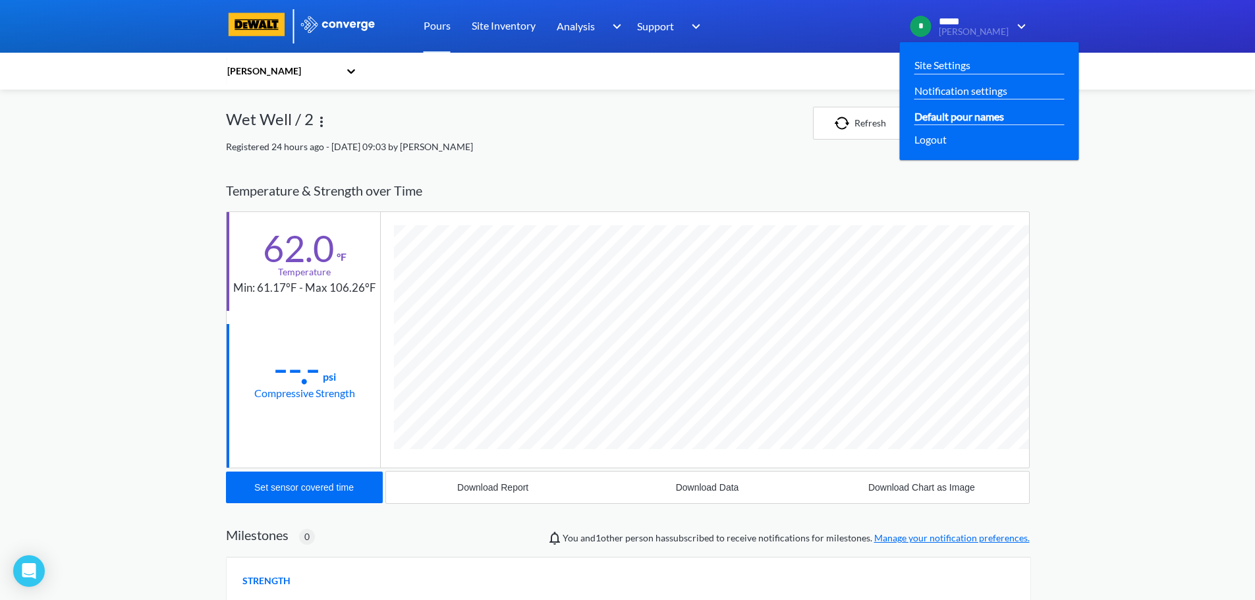
click at [971, 116] on link "Default pour names" at bounding box center [959, 116] width 90 height 16
click at [971, 58] on link "Site Settings" at bounding box center [942, 65] width 56 height 16
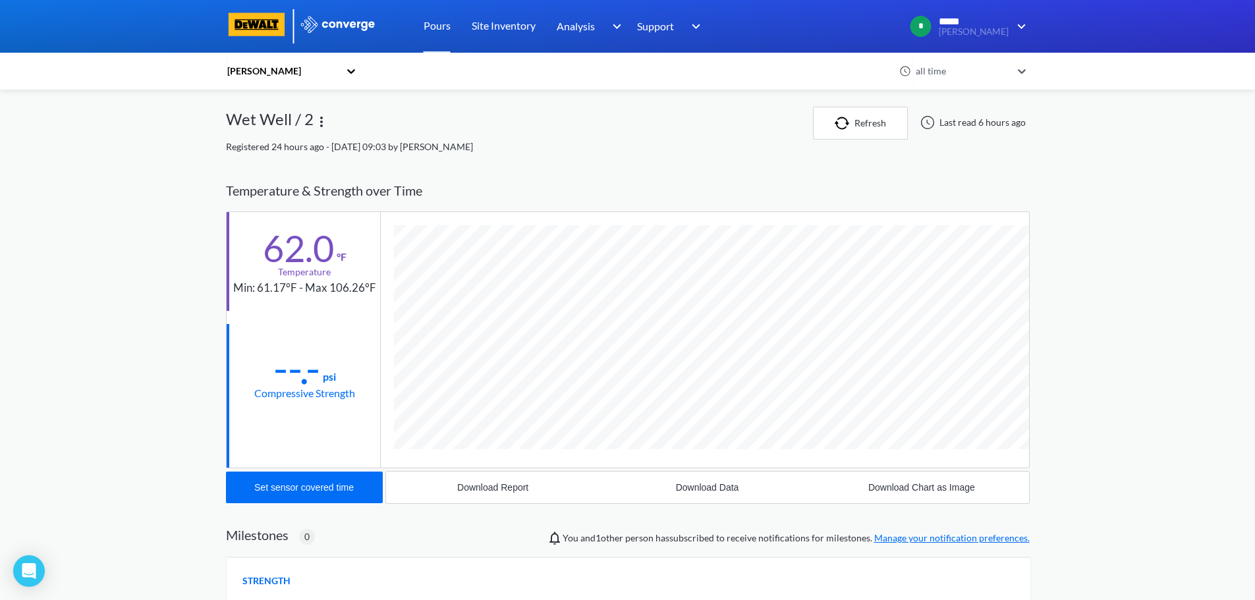
scroll to position [696, 804]
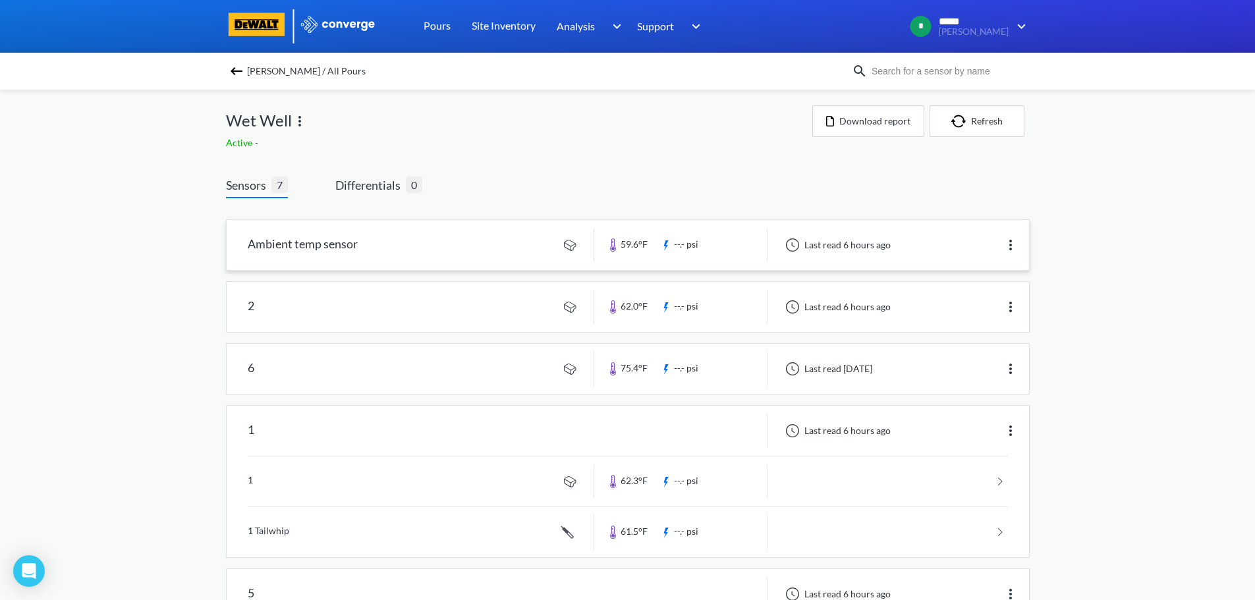
click at [1016, 249] on img at bounding box center [1011, 245] width 16 height 16
click at [953, 244] on div "Edit" at bounding box center [976, 245] width 84 height 25
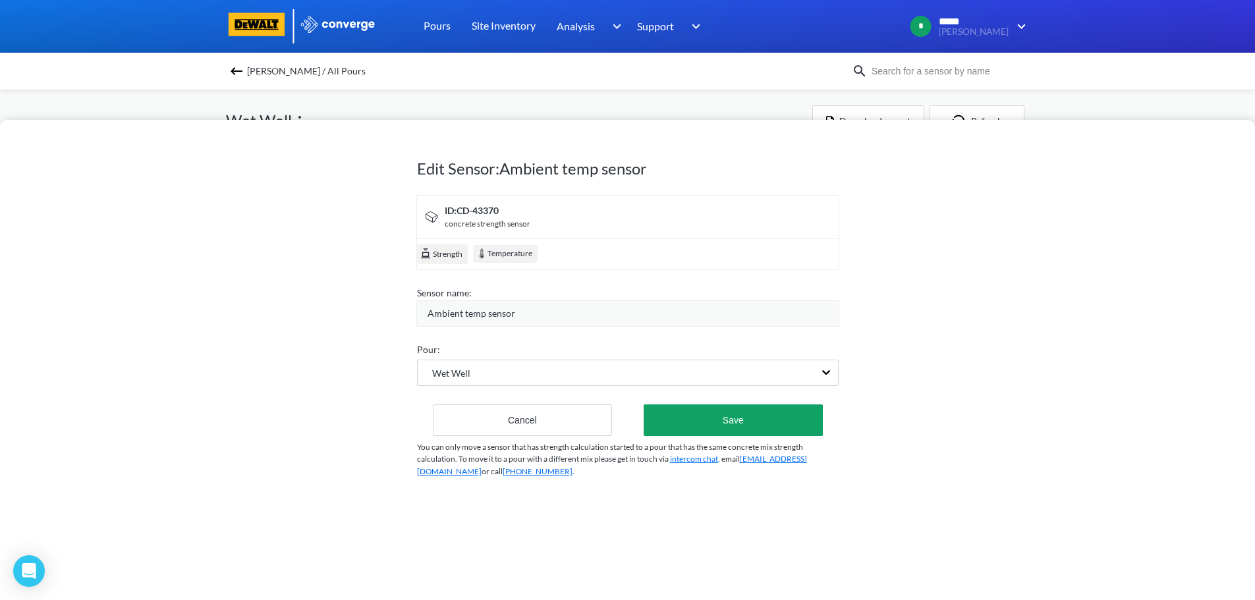
click at [445, 255] on span "Strength" at bounding box center [447, 254] width 31 height 13
click at [520, 256] on div "Temperature" at bounding box center [505, 254] width 65 height 18
click at [423, 251] on img at bounding box center [426, 253] width 12 height 12
click at [525, 218] on div "concrete strength sensor" at bounding box center [488, 224] width 86 height 13
click at [443, 252] on span "Strength" at bounding box center [447, 254] width 31 height 13
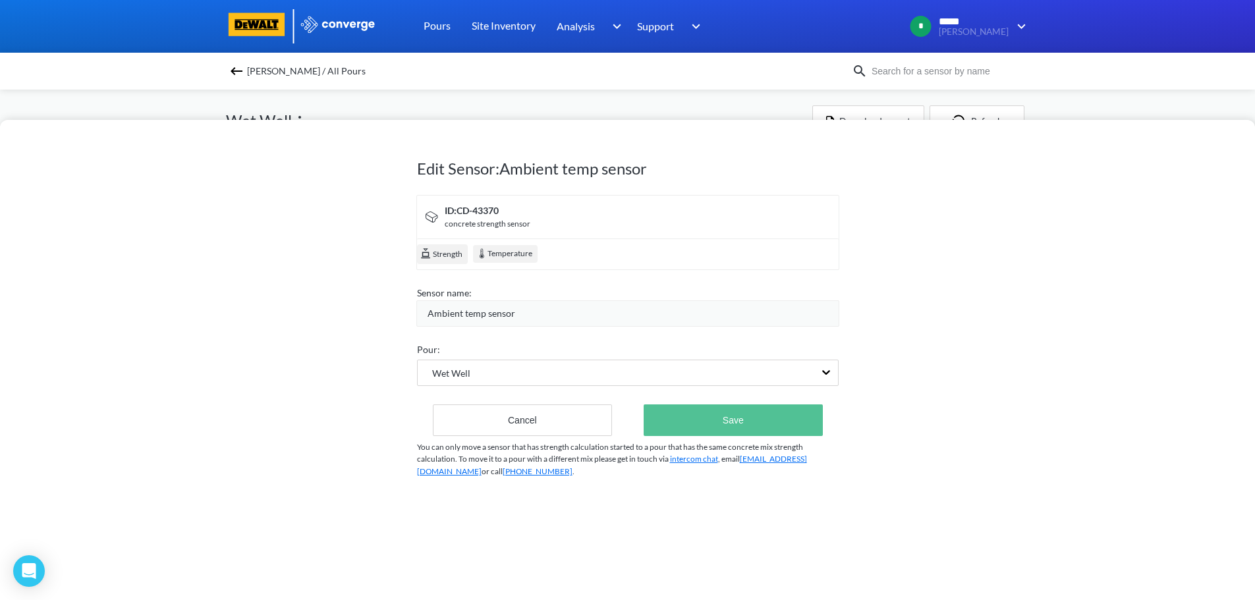
click at [760, 422] on button "Save" at bounding box center [733, 421] width 179 height 32
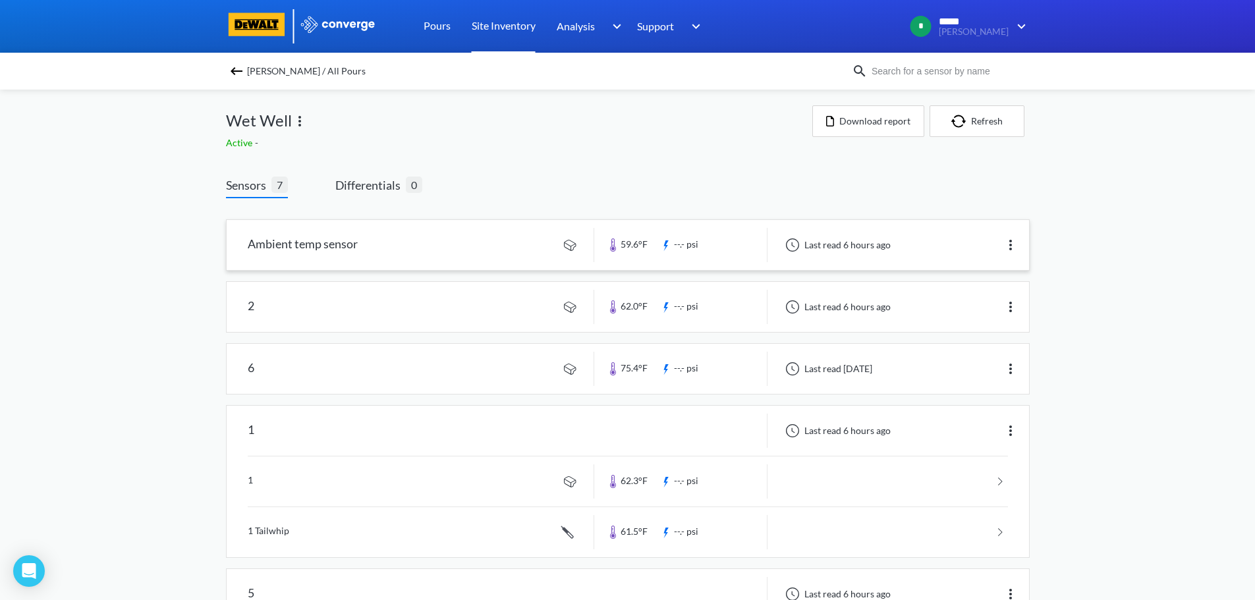
click at [501, 24] on link "Site Inventory" at bounding box center [504, 26] width 64 height 53
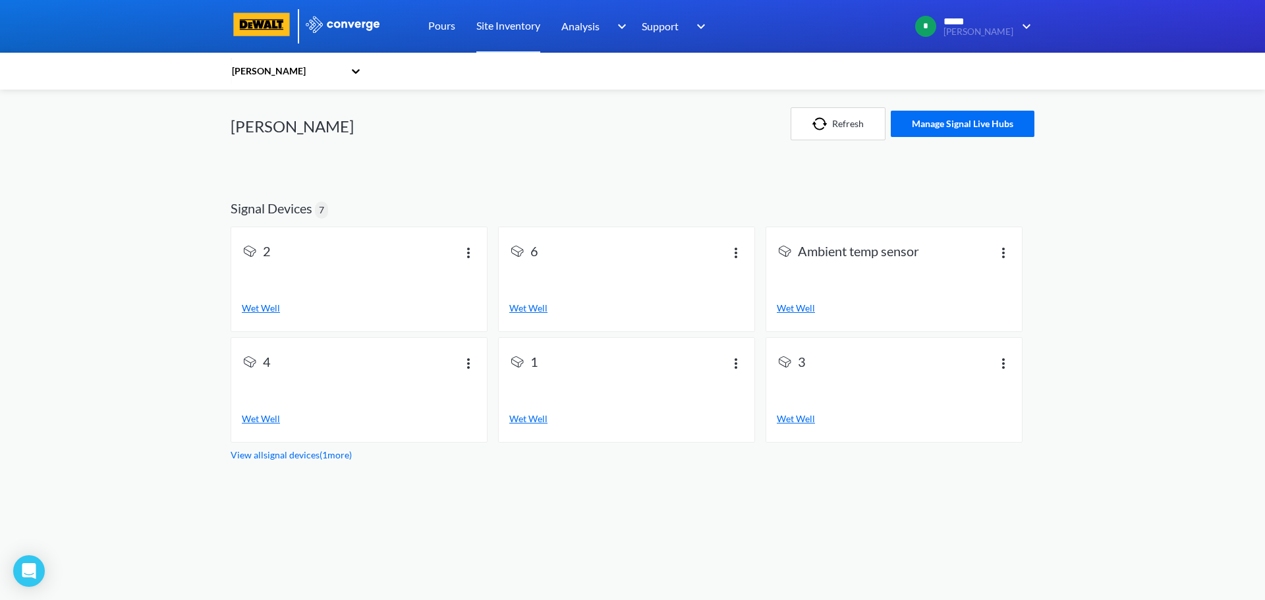
click at [468, 251] on img at bounding box center [469, 252] width 16 height 16
click at [403, 298] on div "2 Wet Well" at bounding box center [359, 279] width 235 height 72
click at [965, 128] on button "Manage Signal Live Hubs" at bounding box center [963, 124] width 144 height 26
click at [465, 250] on img at bounding box center [469, 252] width 16 height 16
click at [445, 238] on div "View info" at bounding box center [434, 239] width 84 height 25
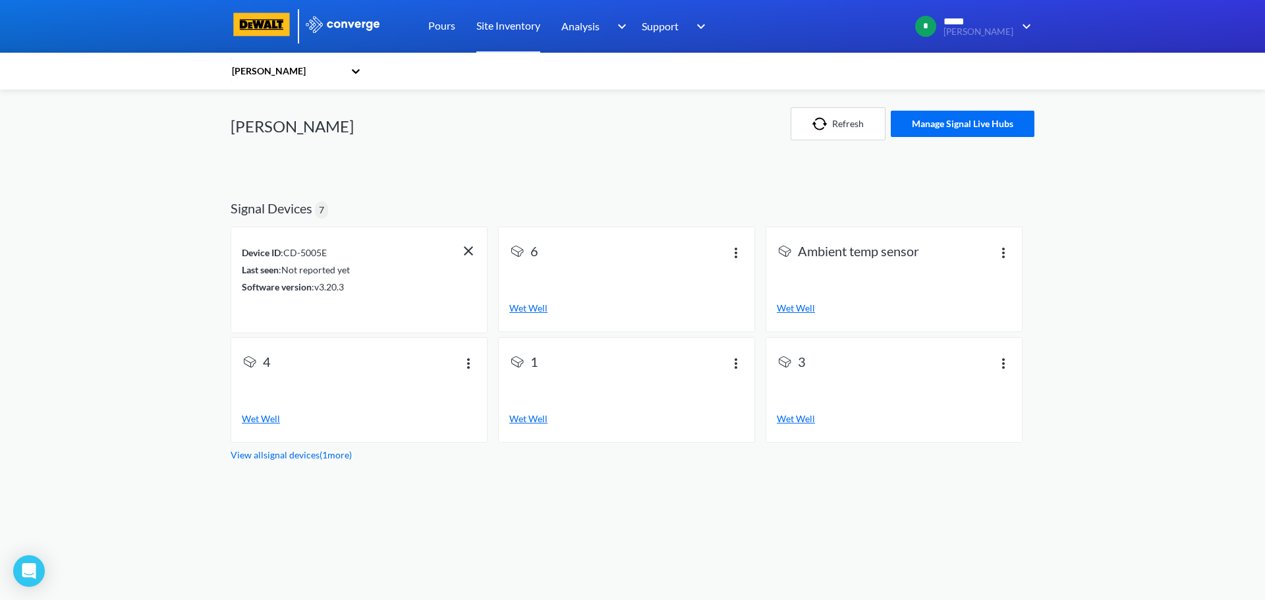
click at [467, 244] on img at bounding box center [469, 251] width 16 height 16
click at [264, 307] on span "Wet Well" at bounding box center [261, 307] width 38 height 11
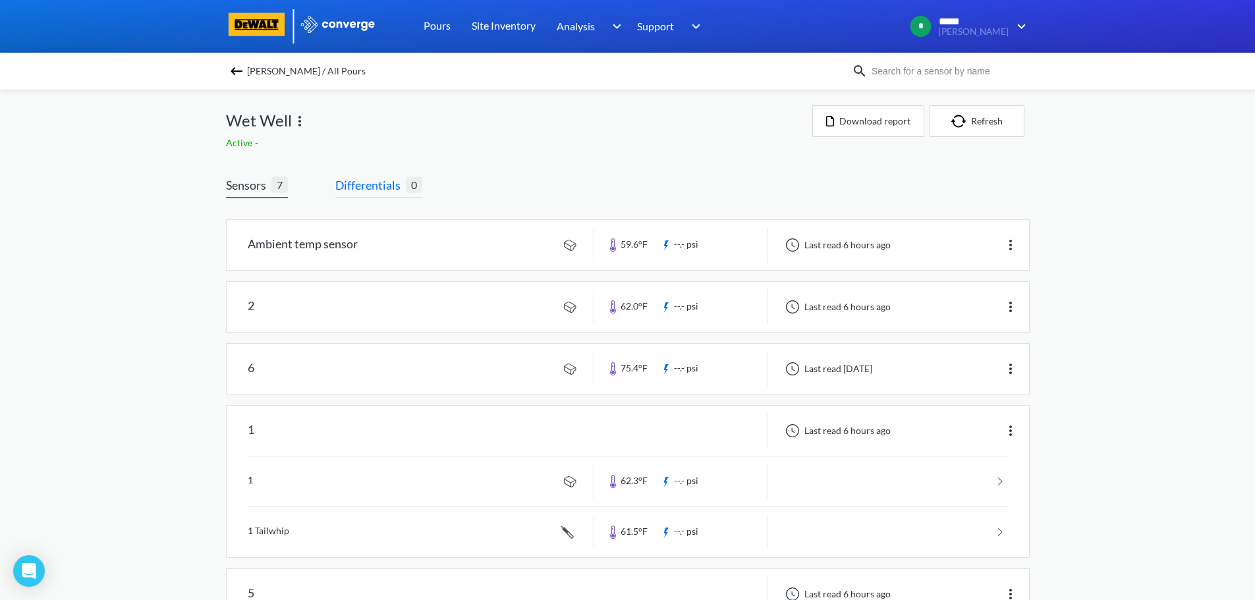
click at [373, 182] on span "Differentials" at bounding box center [370, 185] width 70 height 18
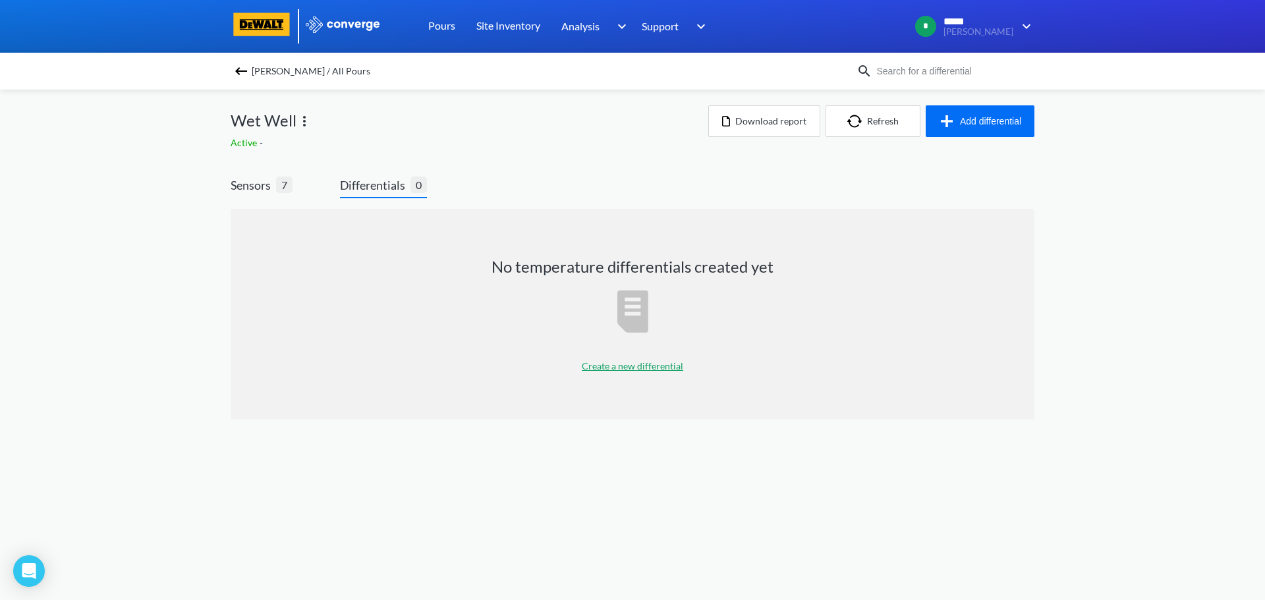
click at [640, 366] on p "Create a new differential" at bounding box center [632, 366] width 101 height 14
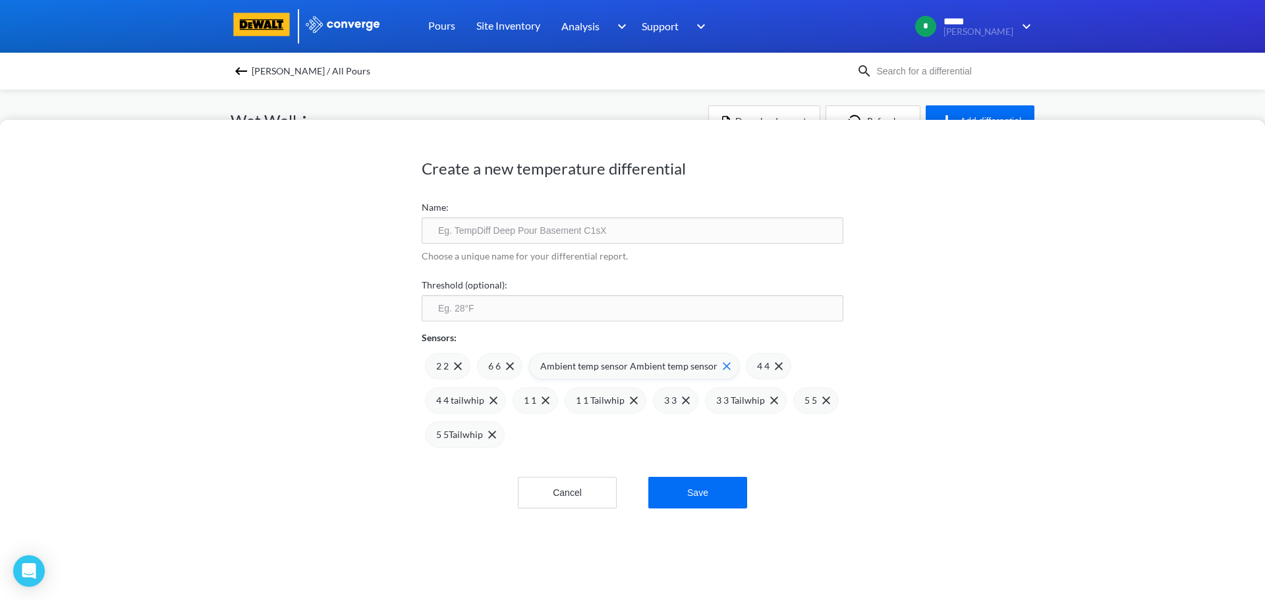
click at [565, 492] on button "Cancel" at bounding box center [567, 493] width 99 height 32
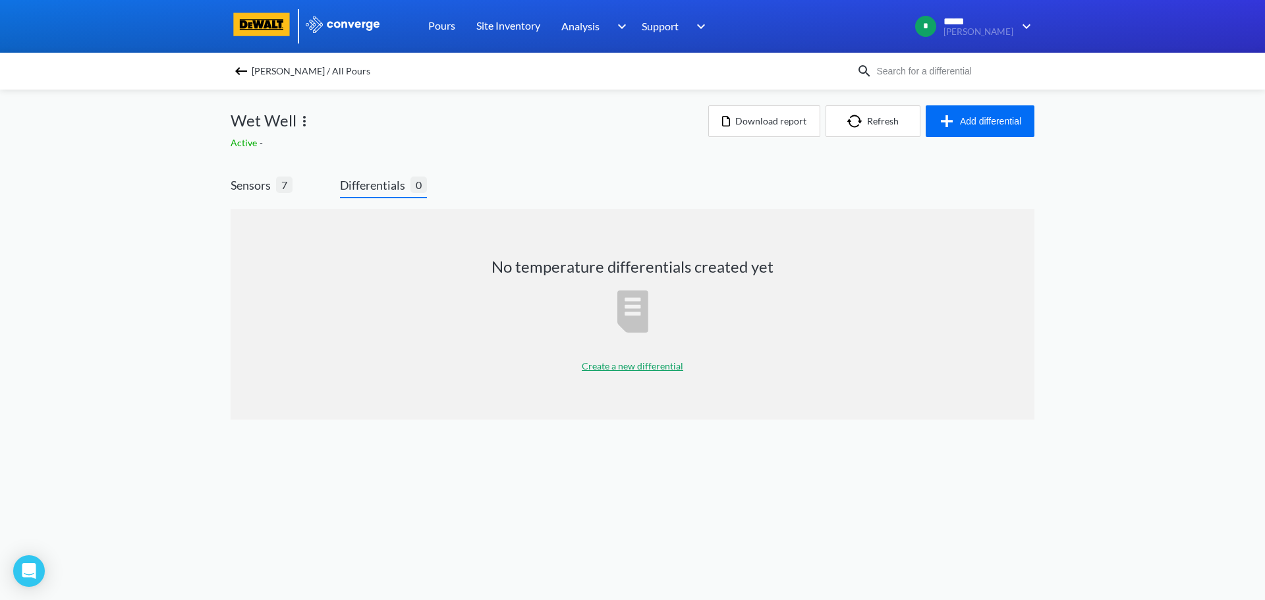
click at [252, 73] on span "[PERSON_NAME] / All Pours" at bounding box center [311, 71] width 119 height 18
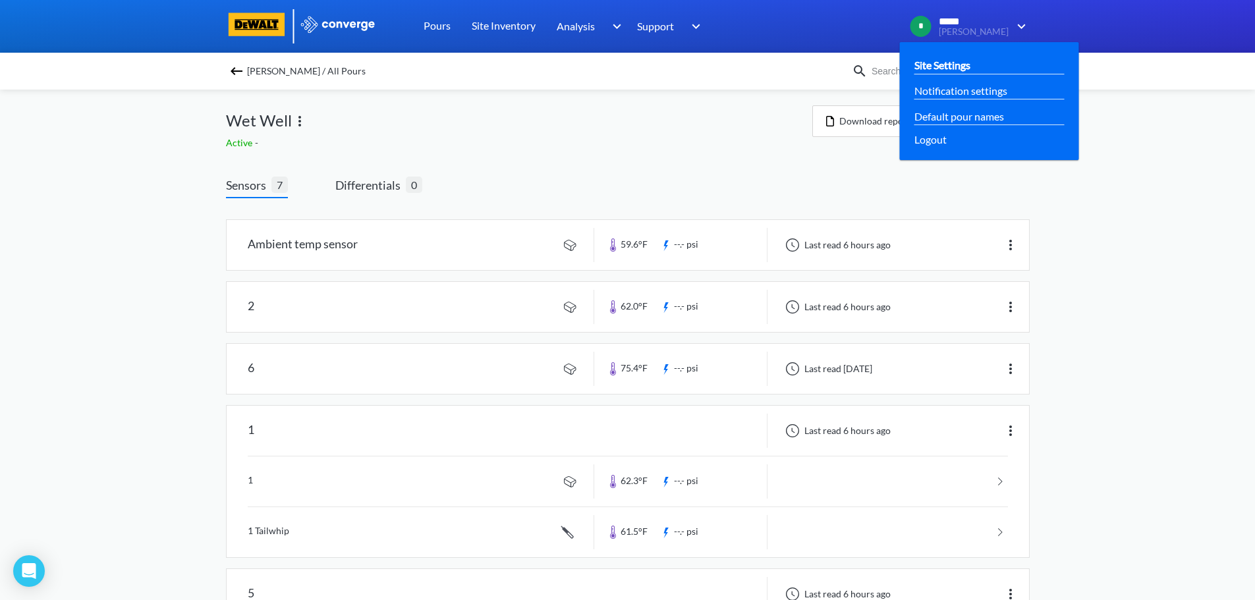
click at [971, 65] on link "Site Settings" at bounding box center [942, 65] width 56 height 16
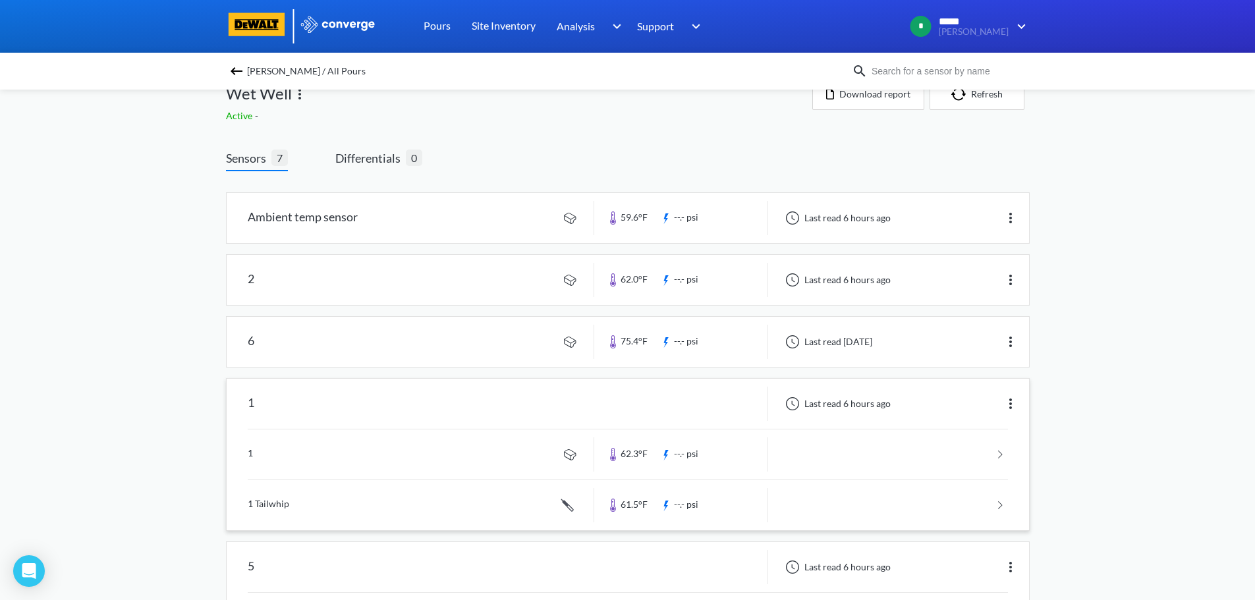
scroll to position [66, 0]
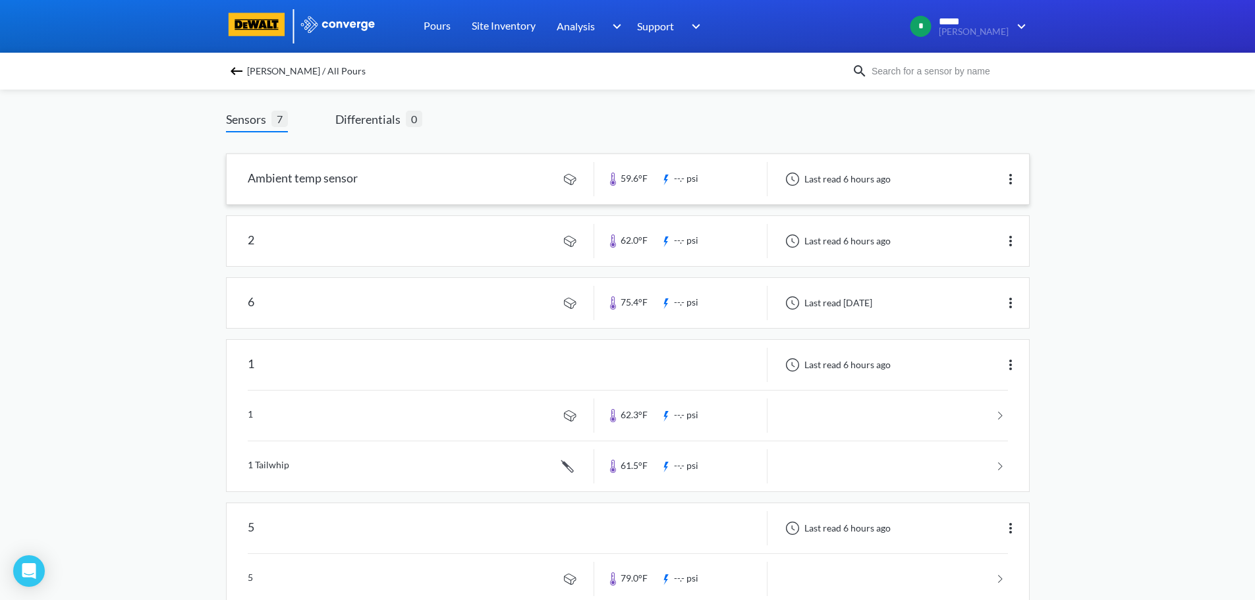
click at [636, 180] on link at bounding box center [628, 179] width 802 height 50
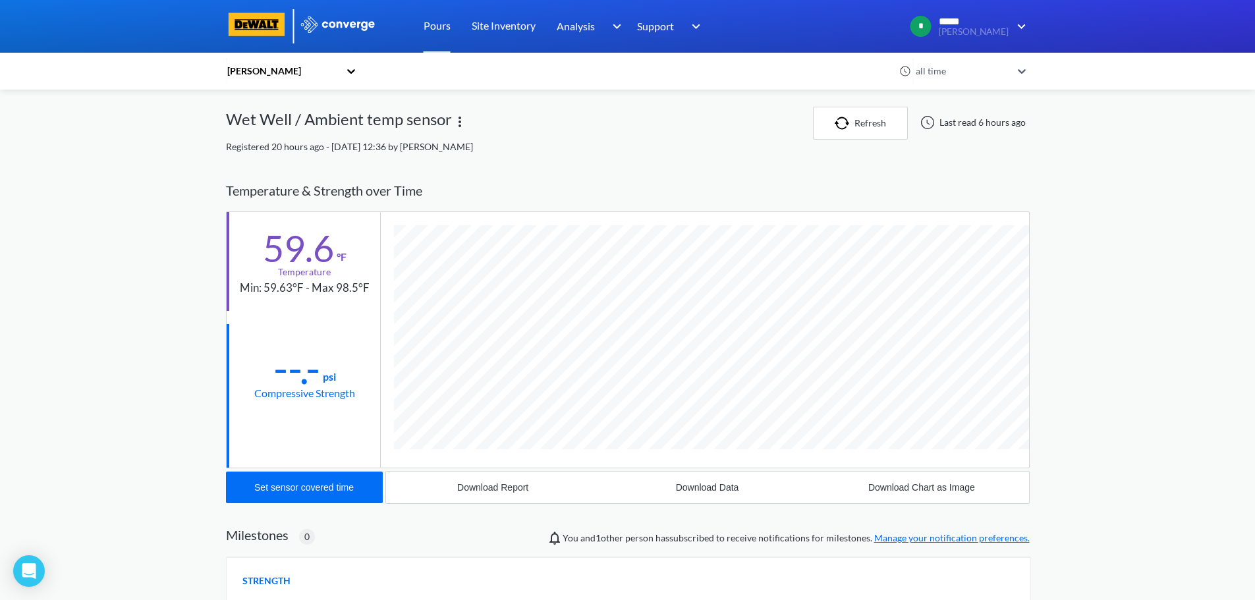
scroll to position [696, 804]
